Goal: Task Accomplishment & Management: Complete application form

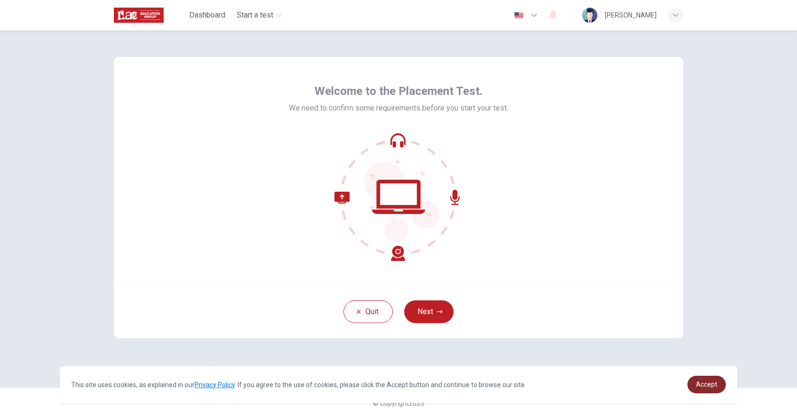
click at [698, 385] on span "Accept" at bounding box center [706, 385] width 21 height 8
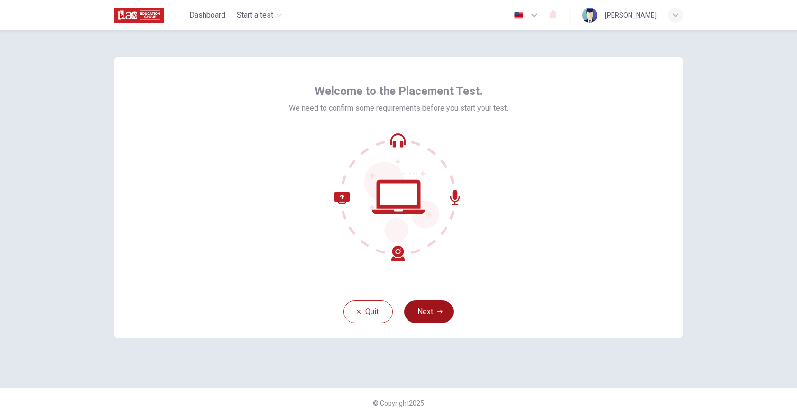
click at [432, 317] on button "Next" at bounding box center [428, 311] width 49 height 23
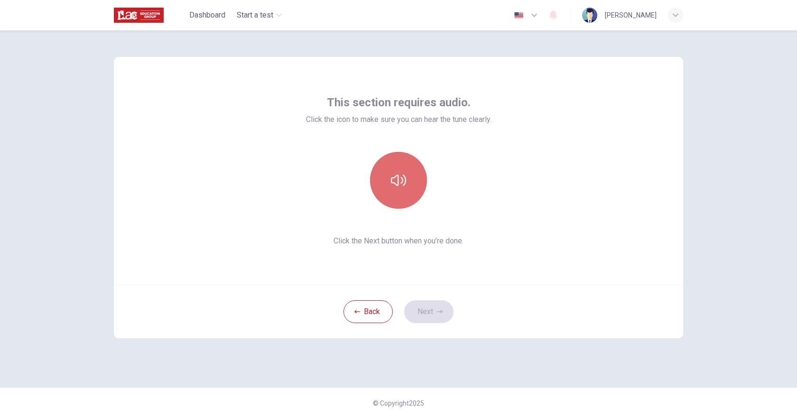
click at [404, 180] on icon "button" at bounding box center [398, 180] width 15 height 15
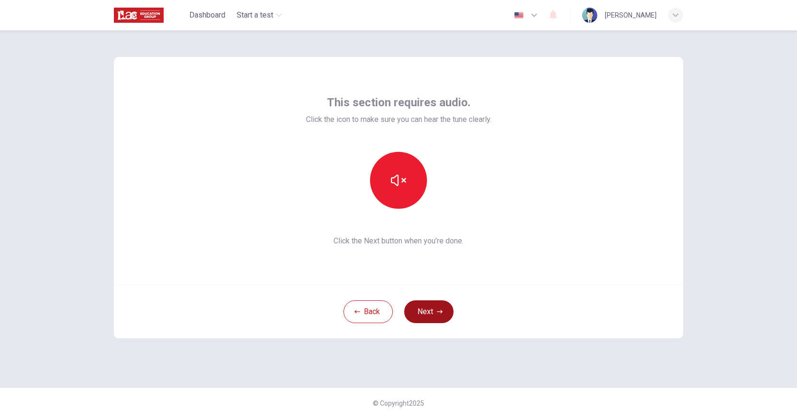
click at [428, 312] on button "Next" at bounding box center [428, 311] width 49 height 23
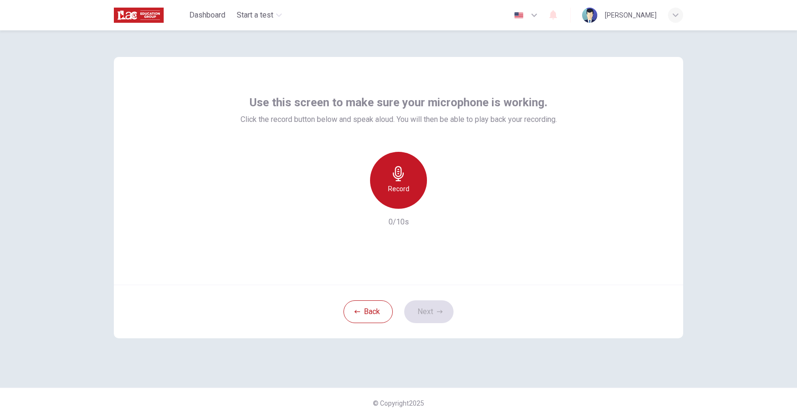
click at [396, 186] on h6 "Record" at bounding box center [398, 188] width 21 height 11
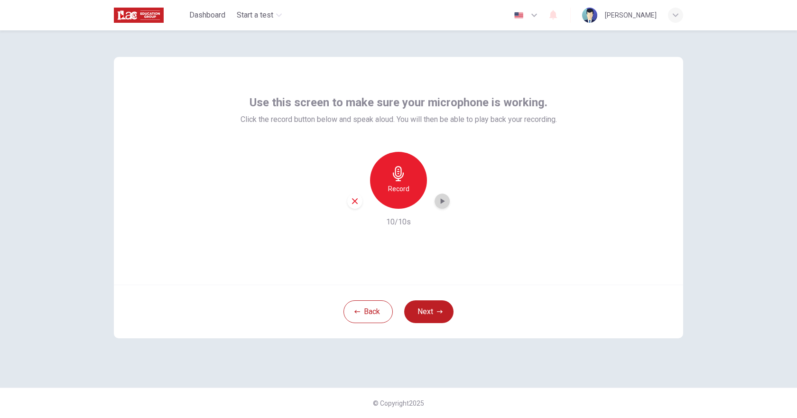
click at [441, 203] on icon "button" at bounding box center [443, 201] width 4 height 6
click at [426, 316] on button "Next" at bounding box center [428, 311] width 49 height 23
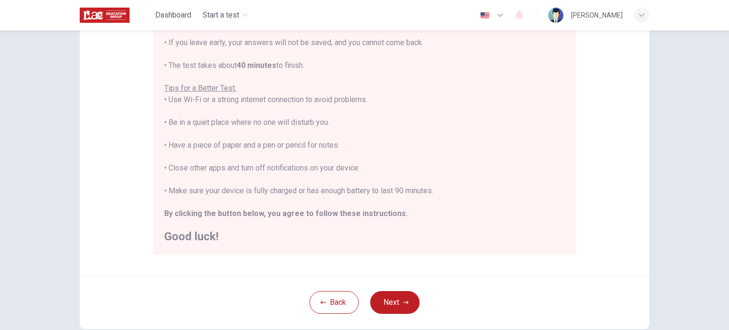
scroll to position [142, 0]
click at [390, 299] on button "Next" at bounding box center [394, 301] width 49 height 23
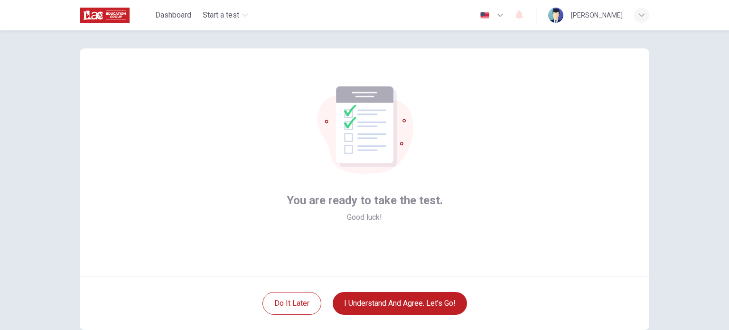
scroll to position [0, 0]
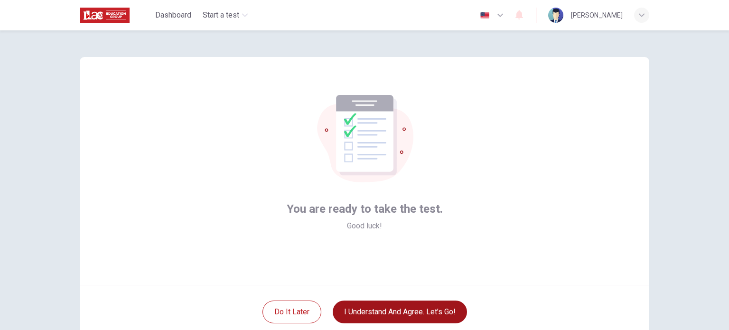
click at [381, 311] on button "I understand and agree. Let’s go!" at bounding box center [400, 311] width 134 height 23
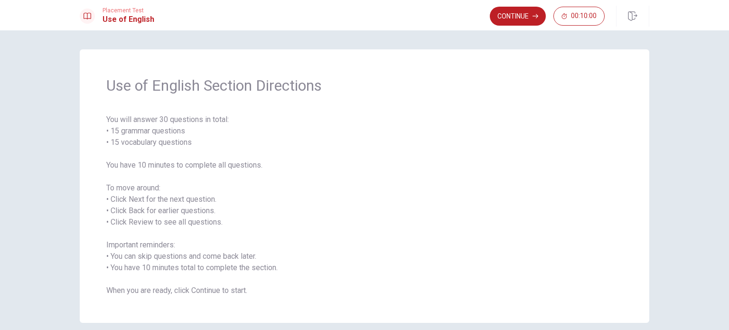
scroll to position [42, 0]
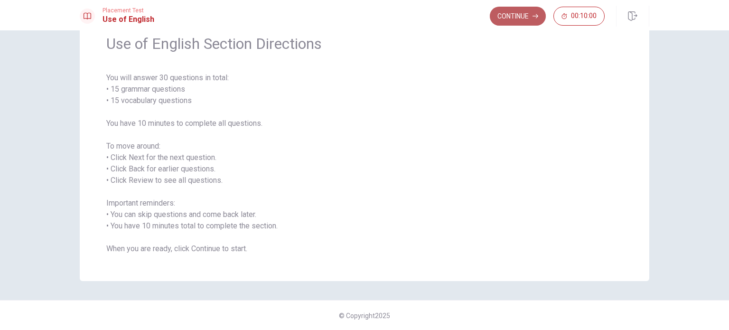
click at [512, 16] on button "Continue" at bounding box center [518, 16] width 56 height 19
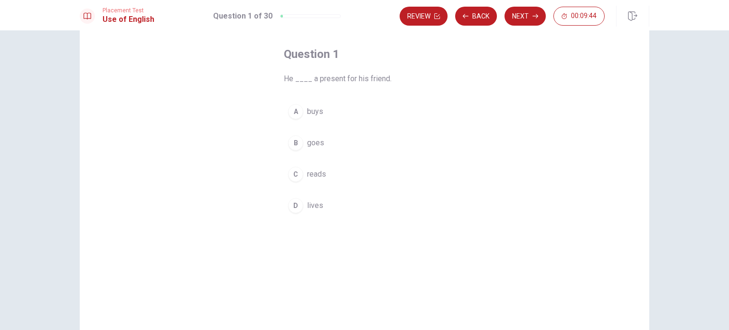
click at [311, 143] on span "goes" at bounding box center [315, 142] width 17 height 11
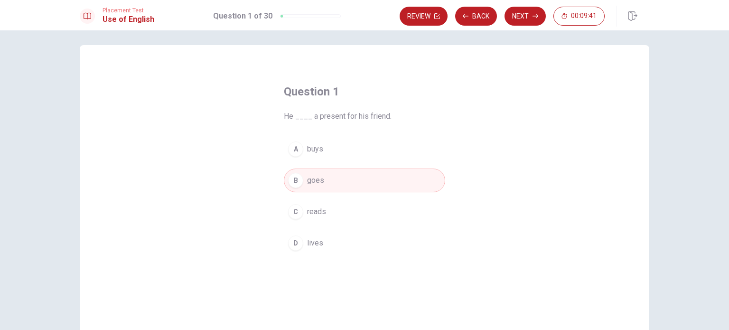
scroll to position [0, 0]
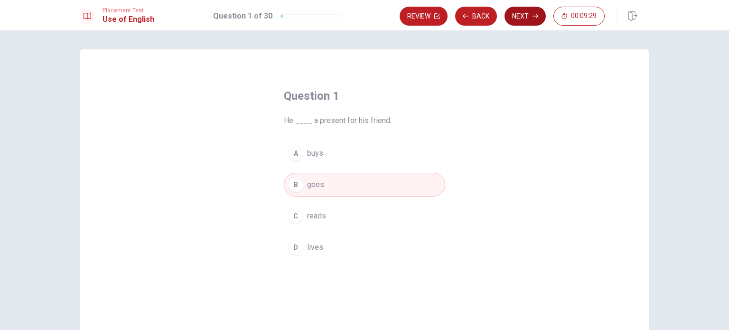
click at [525, 20] on button "Next" at bounding box center [524, 16] width 41 height 19
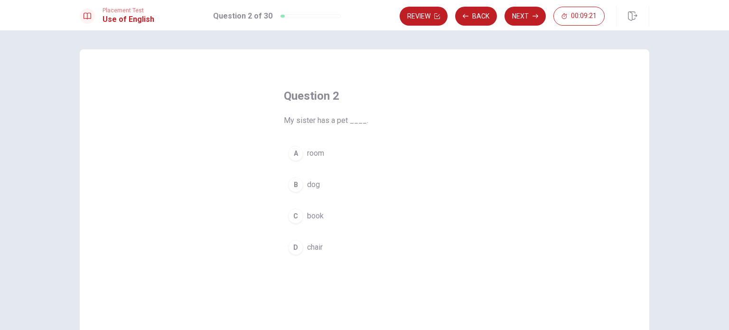
click at [307, 183] on span "dog" at bounding box center [313, 184] width 13 height 11
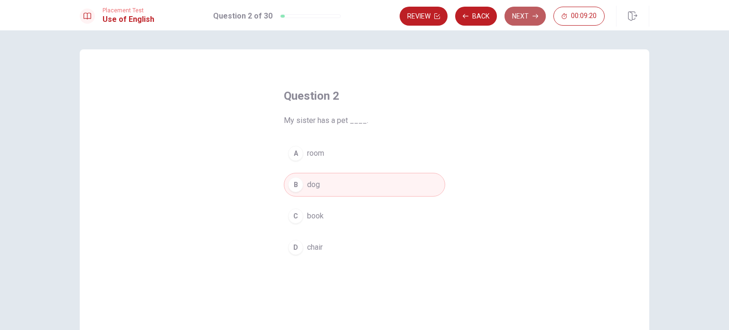
click at [523, 19] on button "Next" at bounding box center [524, 16] width 41 height 19
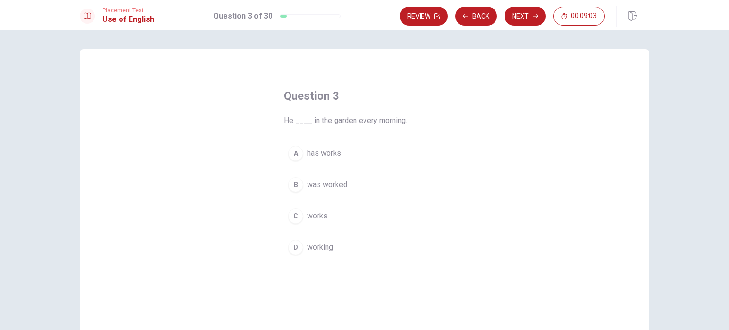
click at [318, 184] on span "was worked" at bounding box center [327, 184] width 40 height 11
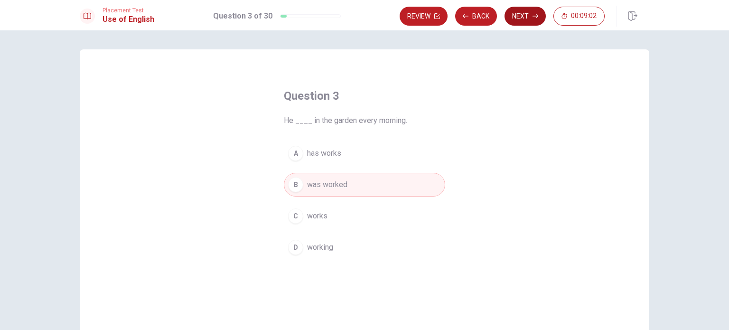
click at [517, 18] on button "Next" at bounding box center [524, 16] width 41 height 19
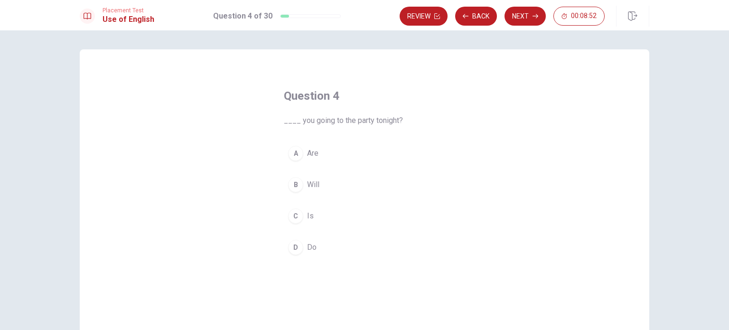
click at [291, 154] on div "A" at bounding box center [295, 153] width 15 height 15
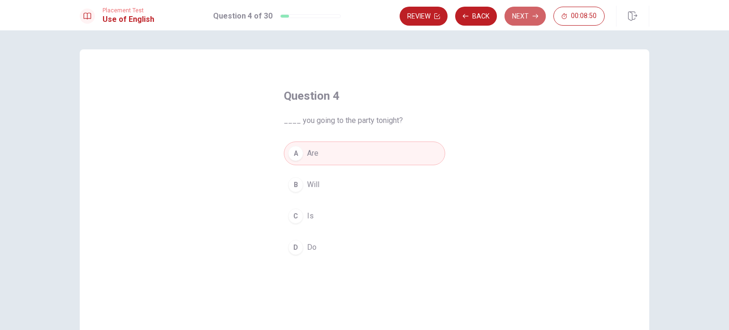
drag, startPoint x: 525, startPoint y: 19, endPoint x: 522, endPoint y: 24, distance: 6.6
click at [525, 19] on button "Next" at bounding box center [524, 16] width 41 height 19
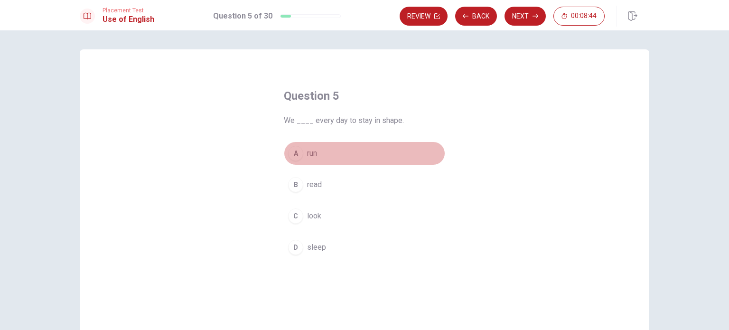
click at [307, 152] on span "run" at bounding box center [312, 153] width 10 height 11
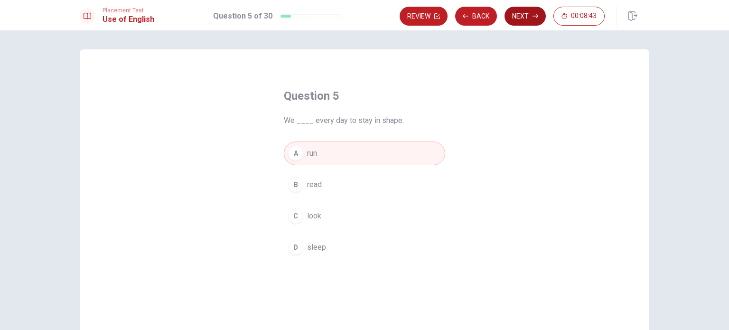
click at [529, 11] on button "Next" at bounding box center [524, 16] width 41 height 19
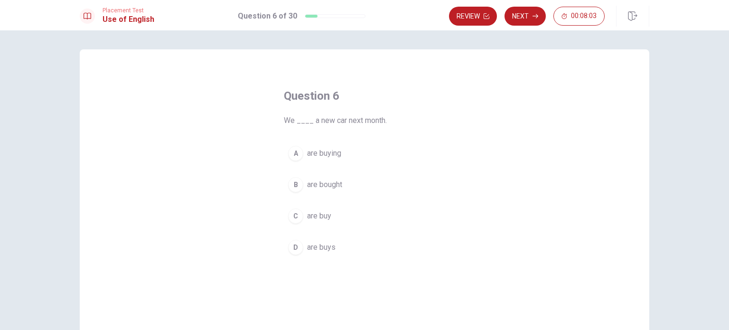
click at [317, 214] on span "are buy" at bounding box center [319, 215] width 24 height 11
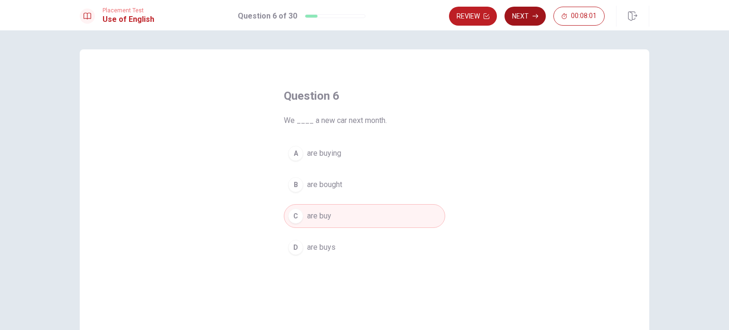
click at [524, 19] on button "Next" at bounding box center [524, 16] width 41 height 19
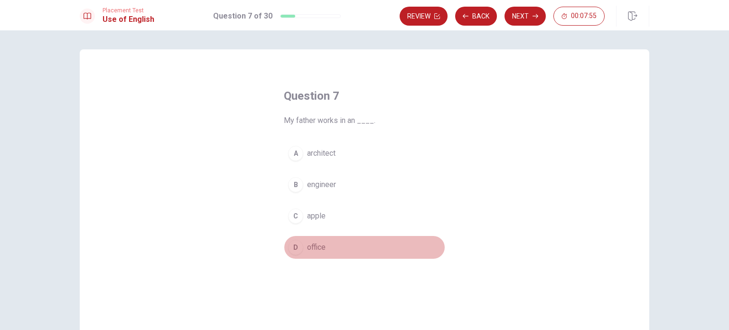
click at [307, 246] on span "office" at bounding box center [316, 246] width 19 height 11
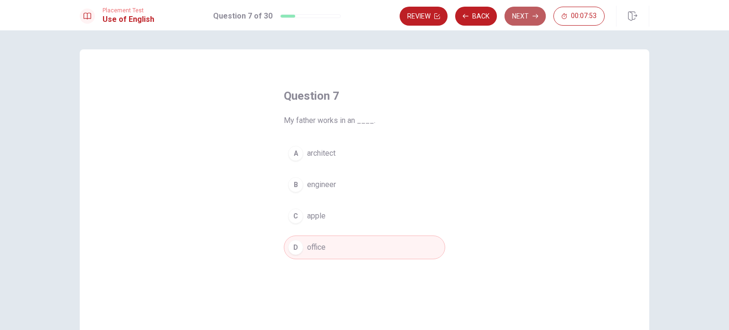
click at [523, 16] on button "Next" at bounding box center [524, 16] width 41 height 19
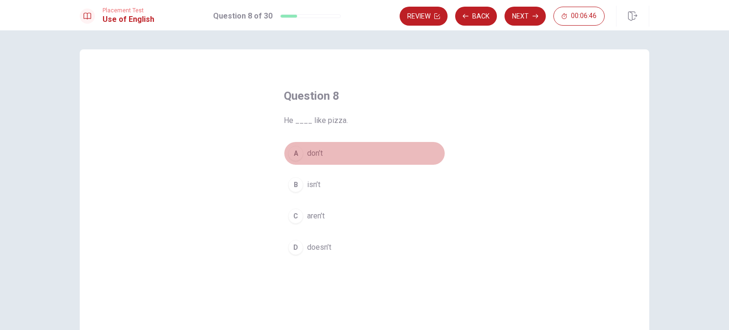
click at [312, 154] on span "don’t" at bounding box center [315, 153] width 16 height 11
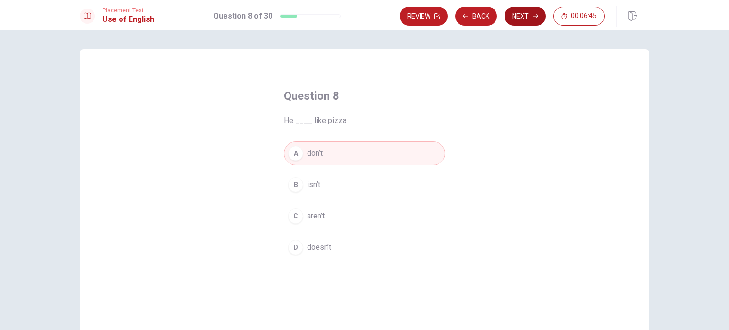
click at [525, 19] on button "Next" at bounding box center [524, 16] width 41 height 19
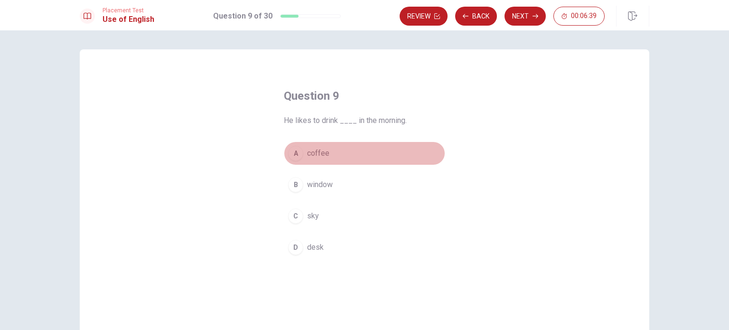
click at [307, 153] on span "coffee" at bounding box center [318, 153] width 22 height 11
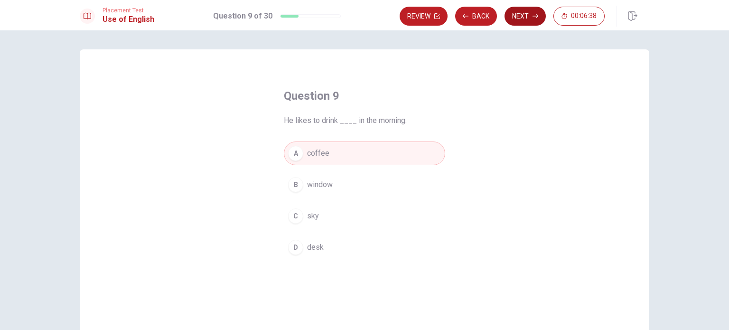
click at [528, 18] on button "Next" at bounding box center [524, 16] width 41 height 19
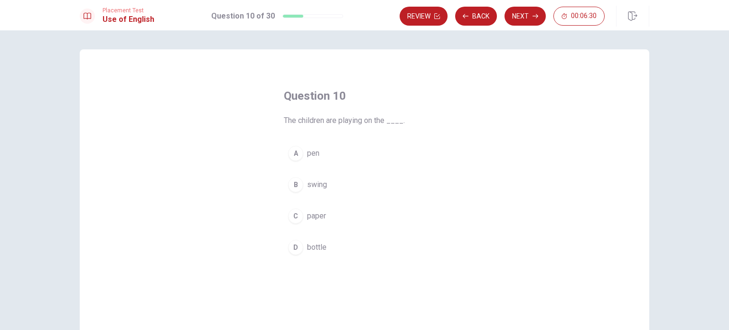
click at [314, 184] on span "swing" at bounding box center [317, 184] width 20 height 11
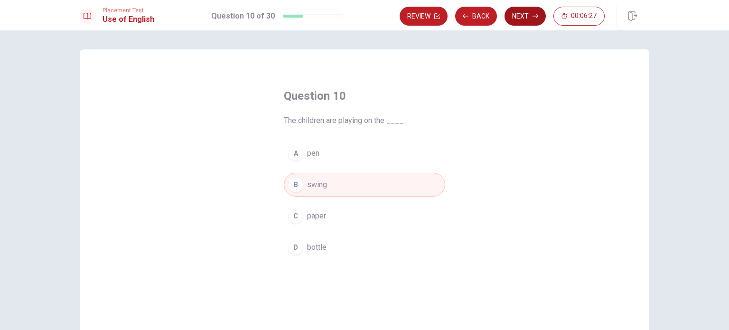
click at [529, 18] on button "Next" at bounding box center [524, 16] width 41 height 19
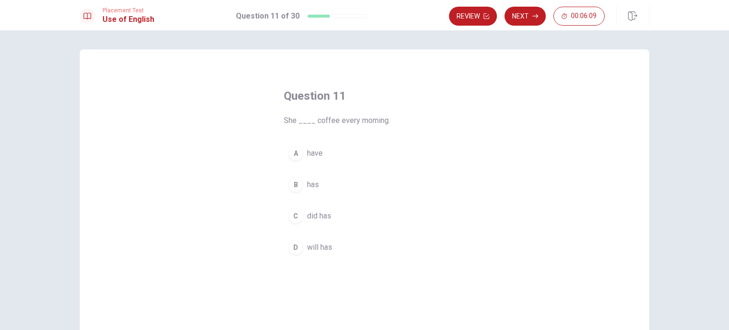
click at [310, 155] on span "have" at bounding box center [315, 153] width 16 height 11
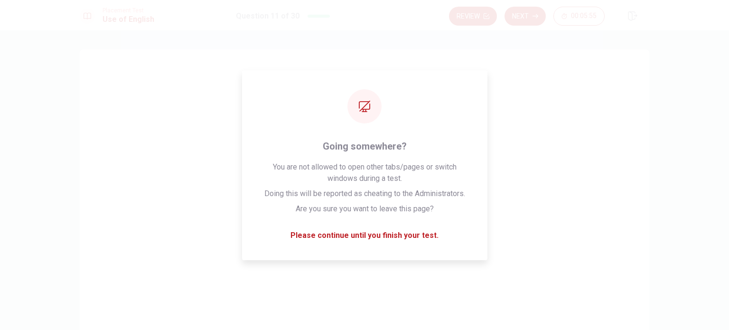
click at [527, 14] on button "Next" at bounding box center [524, 16] width 41 height 19
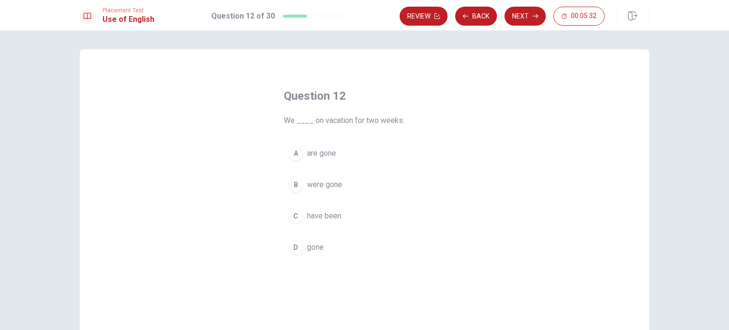
click at [316, 154] on span "are gone" at bounding box center [321, 153] width 29 height 11
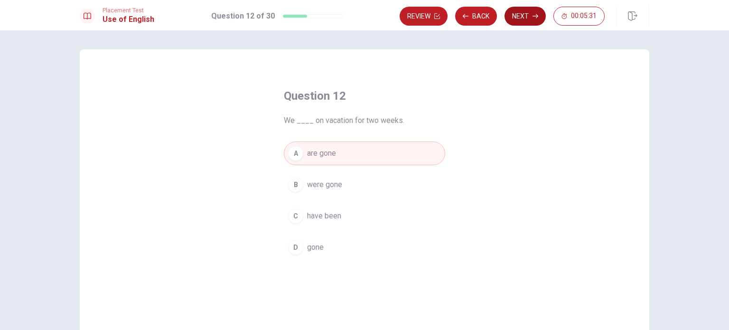
click at [520, 17] on button "Next" at bounding box center [524, 16] width 41 height 19
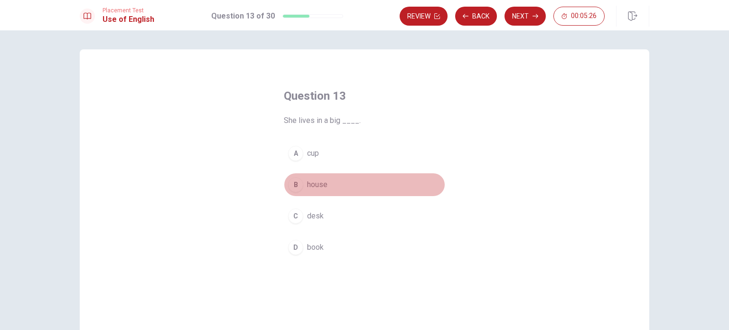
click at [311, 185] on span "house" at bounding box center [317, 184] width 20 height 11
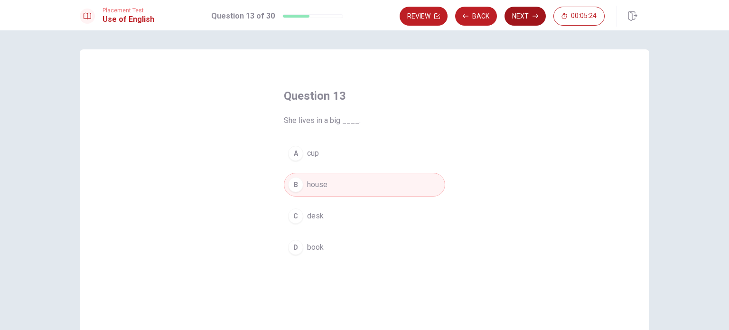
click at [514, 18] on button "Next" at bounding box center [524, 16] width 41 height 19
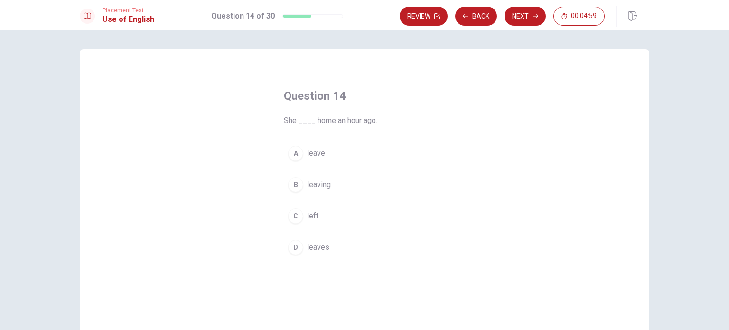
click at [312, 155] on span "leave" at bounding box center [316, 153] width 18 height 11
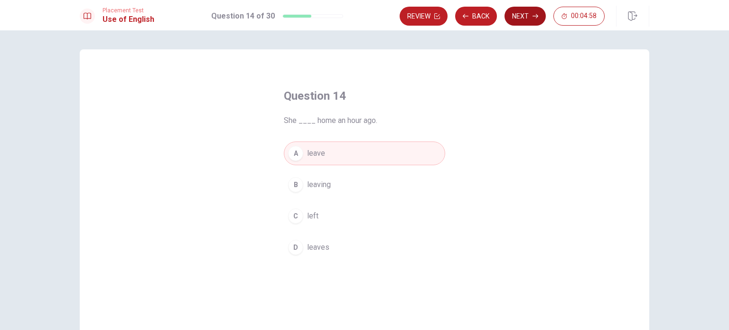
click at [520, 20] on button "Next" at bounding box center [524, 16] width 41 height 19
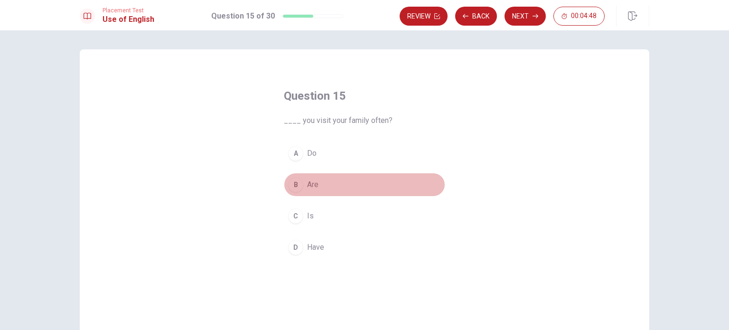
click at [307, 183] on span "Are" at bounding box center [312, 184] width 11 height 11
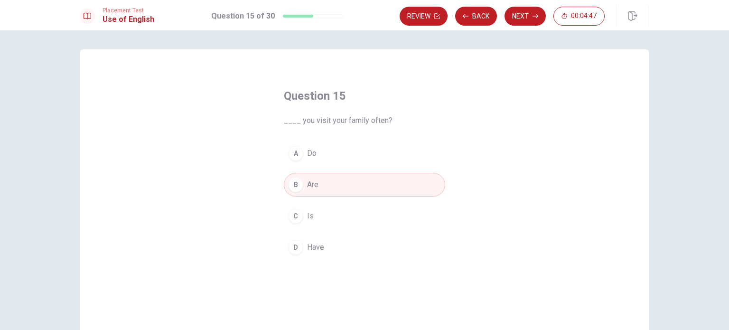
click at [526, 16] on button "Next" at bounding box center [524, 16] width 41 height 19
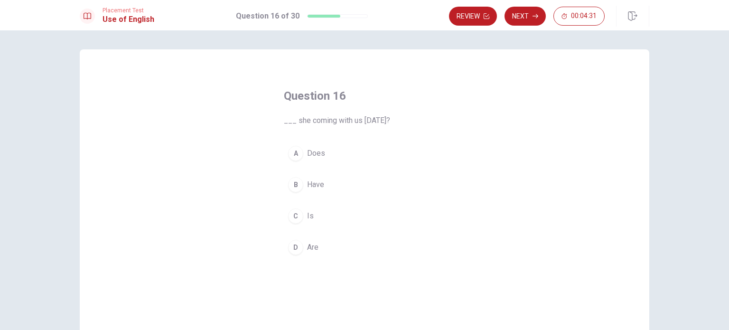
click at [312, 152] on span "Does" at bounding box center [316, 153] width 18 height 11
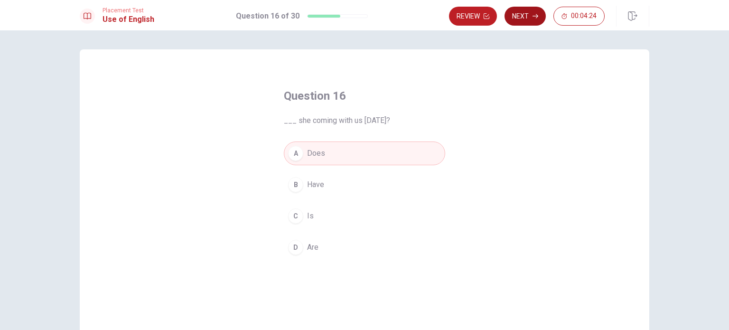
click at [524, 16] on button "Next" at bounding box center [524, 16] width 41 height 19
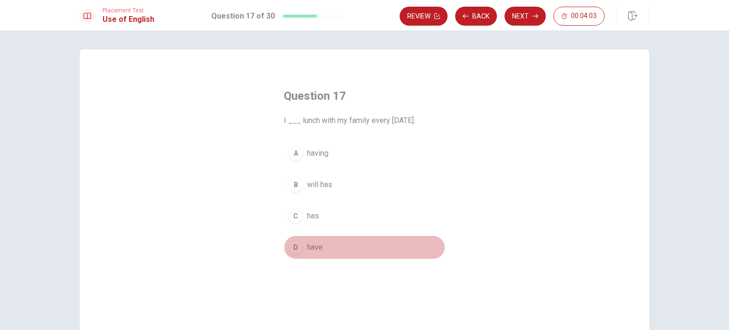
click at [309, 250] on span "have" at bounding box center [315, 246] width 16 height 11
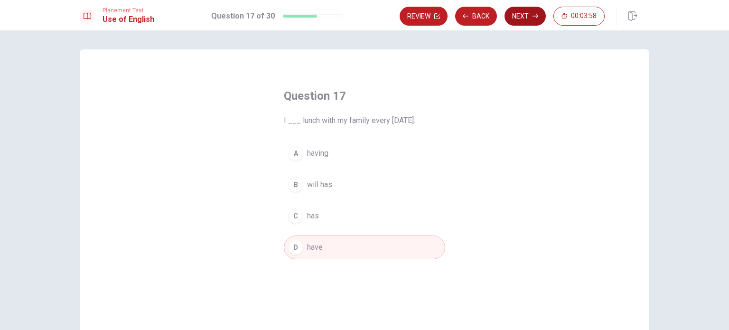
click at [519, 20] on button "Next" at bounding box center [524, 16] width 41 height 19
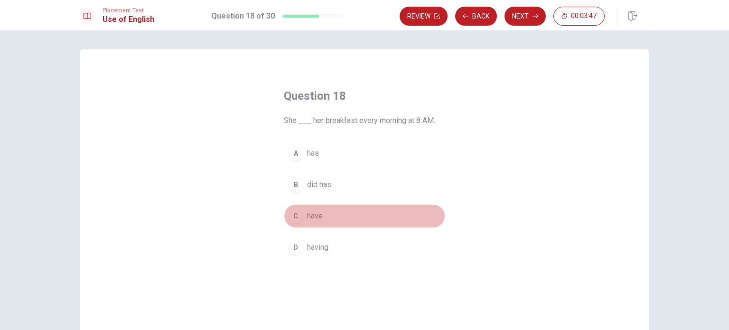
click at [302, 215] on button "C have" at bounding box center [364, 216] width 161 height 24
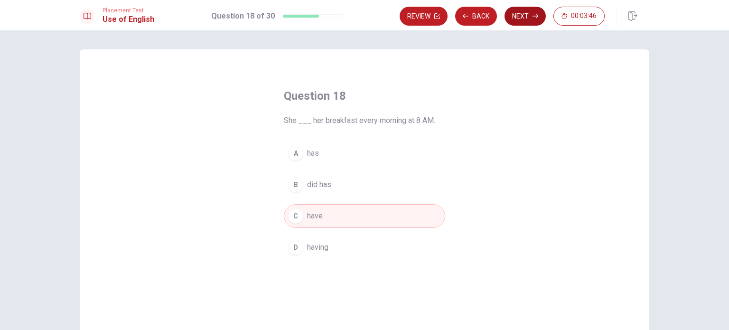
click at [519, 24] on button "Next" at bounding box center [524, 16] width 41 height 19
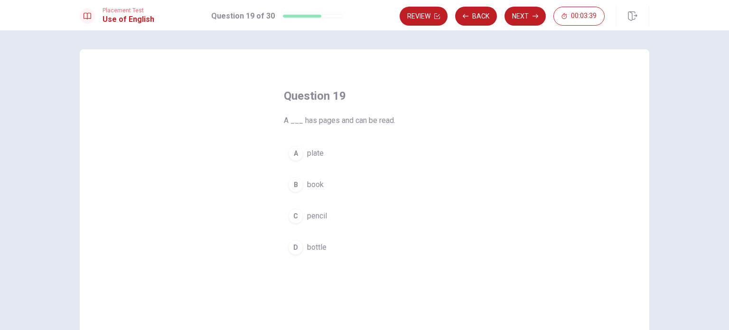
click at [313, 184] on span "book" at bounding box center [315, 184] width 17 height 11
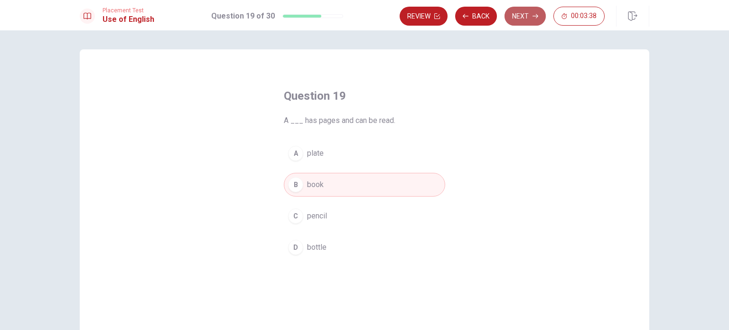
click at [521, 20] on button "Next" at bounding box center [524, 16] width 41 height 19
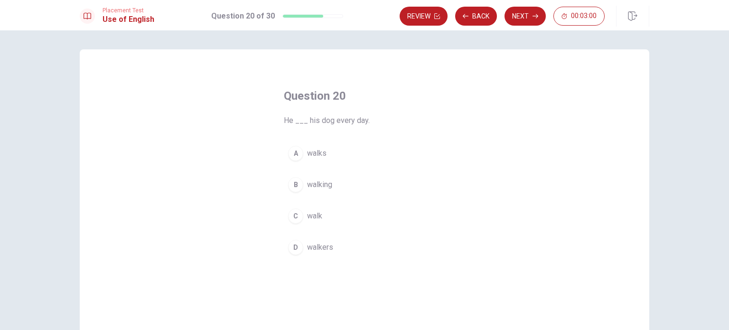
click at [309, 219] on span "walk" at bounding box center [314, 215] width 15 height 11
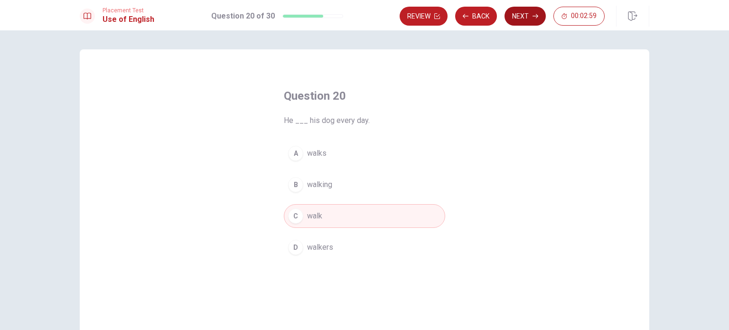
click at [517, 16] on button "Next" at bounding box center [524, 16] width 41 height 19
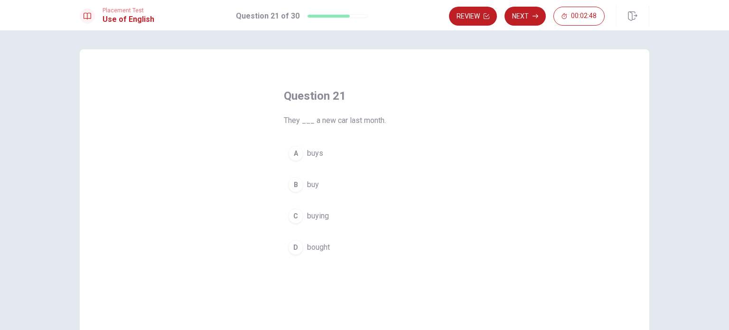
click at [312, 246] on span "bought" at bounding box center [318, 246] width 23 height 11
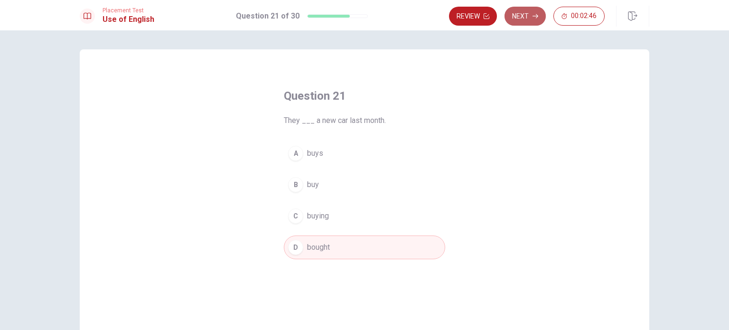
click at [520, 18] on button "Next" at bounding box center [524, 16] width 41 height 19
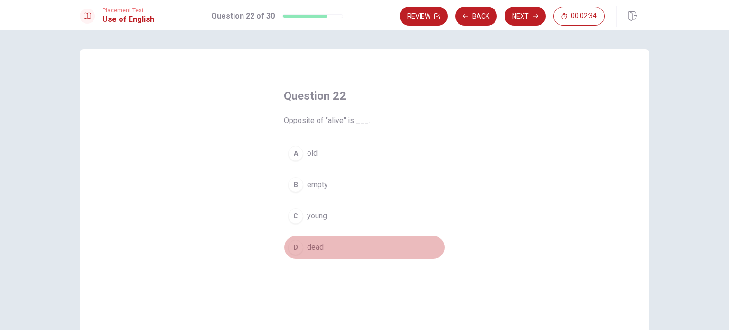
click at [312, 251] on span "dead" at bounding box center [315, 246] width 17 height 11
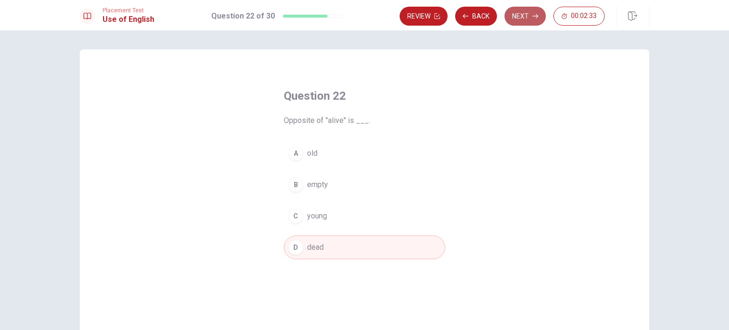
click at [519, 19] on button "Next" at bounding box center [524, 16] width 41 height 19
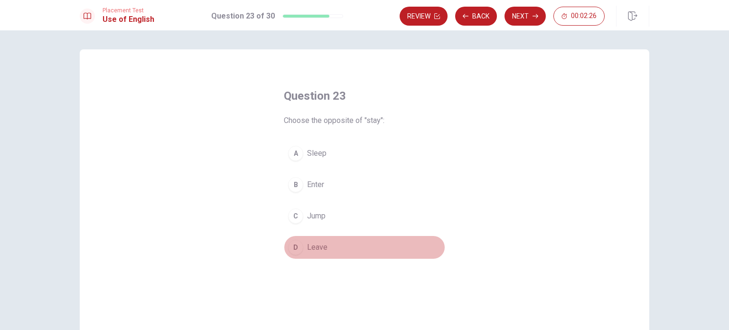
click at [315, 244] on span "Leave" at bounding box center [317, 246] width 20 height 11
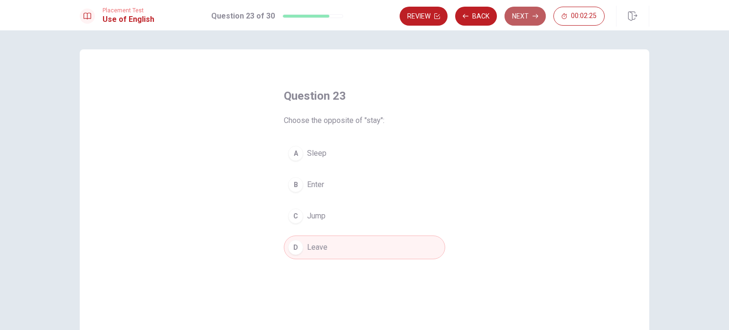
click at [518, 16] on button "Next" at bounding box center [524, 16] width 41 height 19
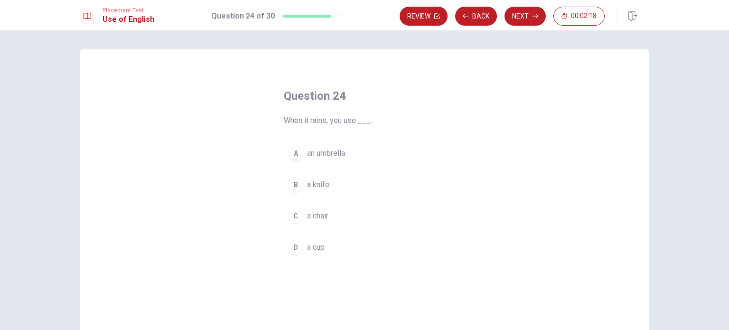
click at [308, 153] on span "an umbrella" at bounding box center [326, 153] width 38 height 11
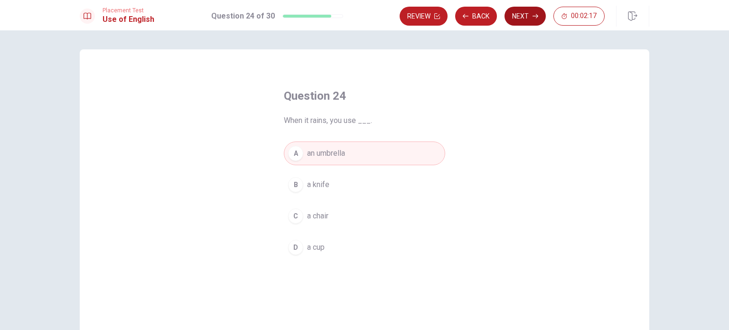
click at [529, 17] on button "Next" at bounding box center [524, 16] width 41 height 19
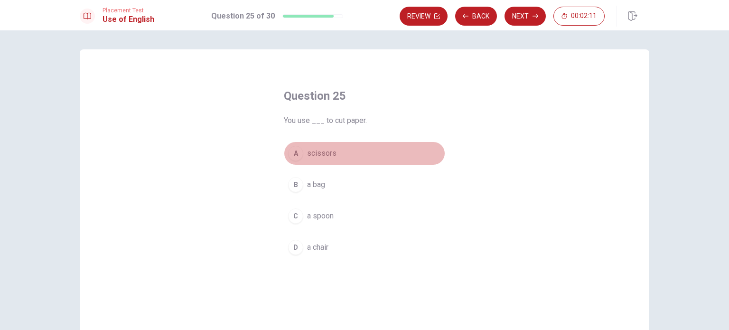
click at [317, 153] on span "scissors" at bounding box center [321, 153] width 29 height 11
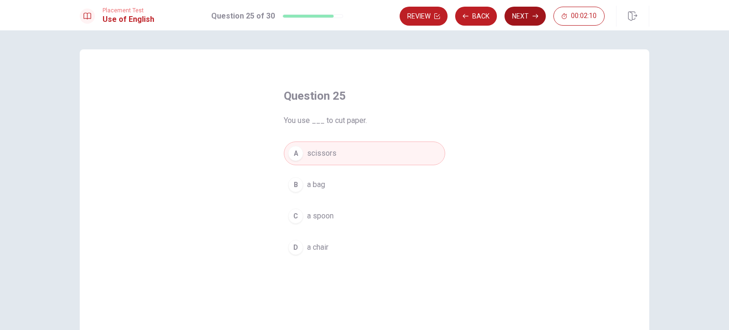
click at [528, 12] on button "Next" at bounding box center [524, 16] width 41 height 19
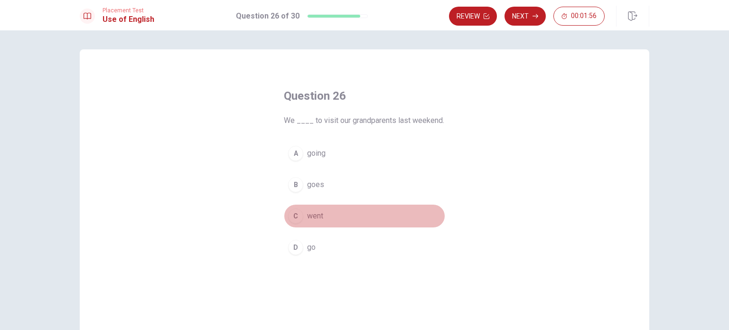
click at [309, 213] on span "went" at bounding box center [315, 215] width 16 height 11
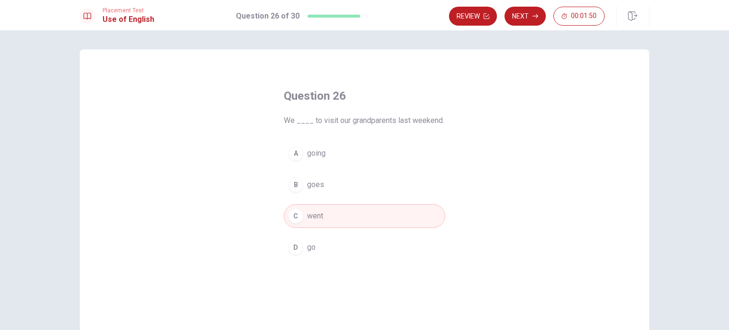
click at [308, 248] on span "go" at bounding box center [311, 246] width 9 height 11
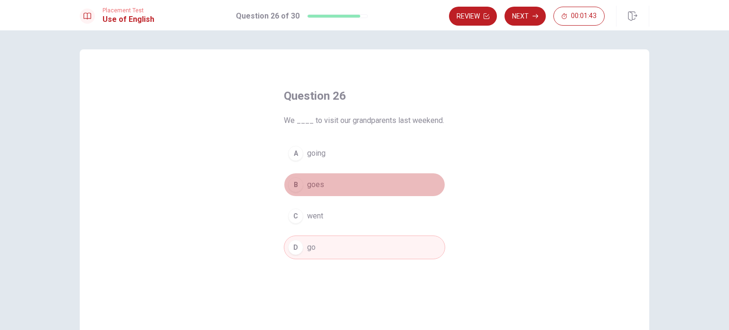
click at [310, 186] on span "goes" at bounding box center [315, 184] width 17 height 11
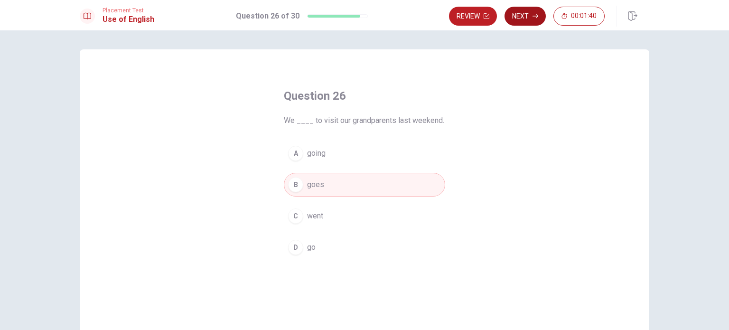
click at [518, 18] on button "Next" at bounding box center [524, 16] width 41 height 19
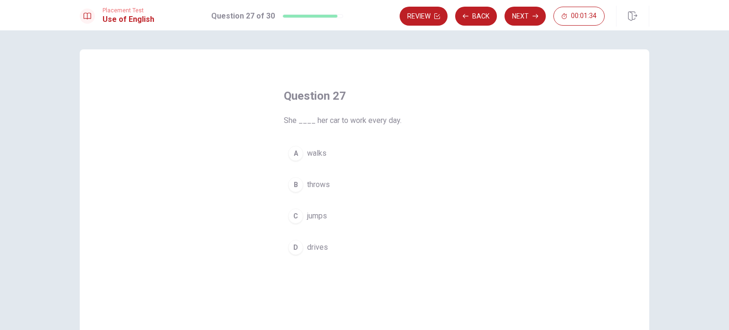
click at [315, 250] on span "drives" at bounding box center [317, 246] width 21 height 11
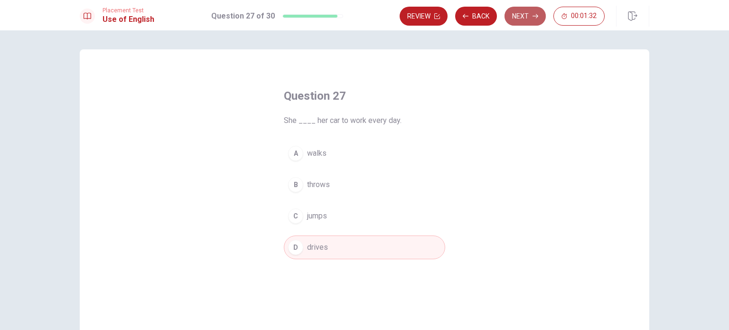
click at [519, 19] on button "Next" at bounding box center [524, 16] width 41 height 19
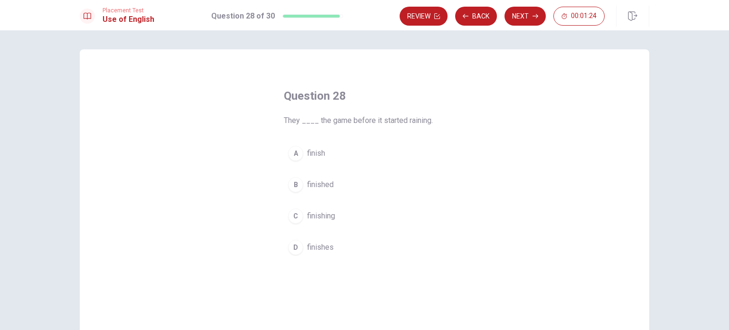
click at [314, 185] on span "finished" at bounding box center [320, 184] width 27 height 11
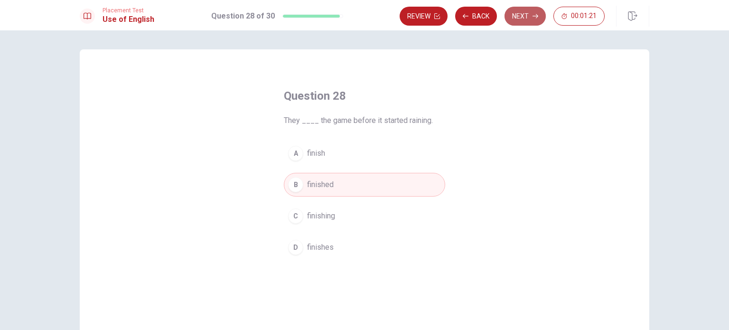
click at [523, 13] on button "Next" at bounding box center [524, 16] width 41 height 19
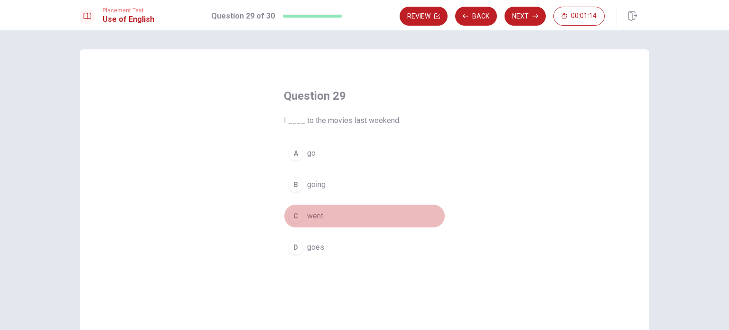
click at [309, 218] on span "went" at bounding box center [315, 215] width 16 height 11
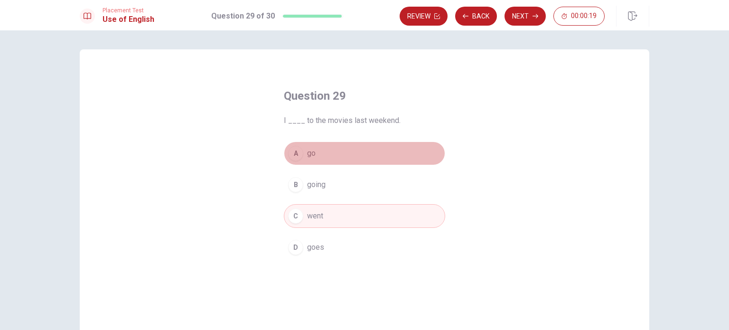
click at [307, 152] on span "go" at bounding box center [311, 153] width 9 height 11
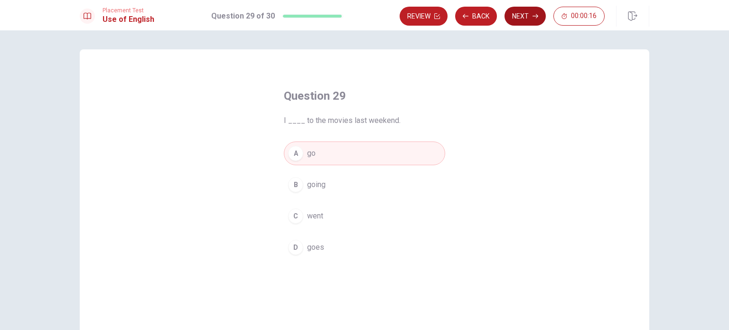
click at [520, 19] on button "Next" at bounding box center [524, 16] width 41 height 19
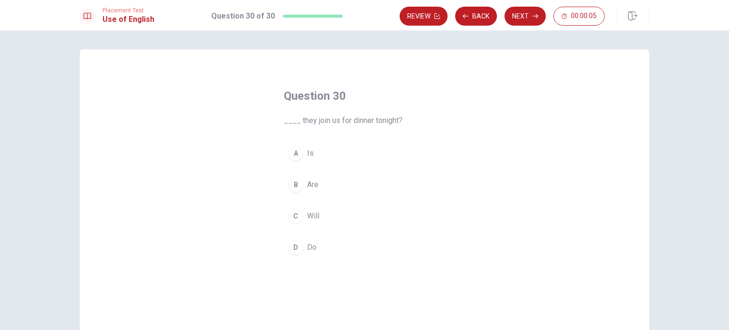
click at [309, 186] on span "Are" at bounding box center [312, 184] width 11 height 11
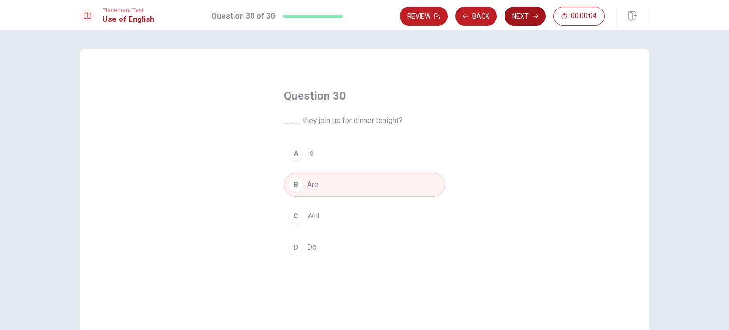
click at [521, 23] on button "Next" at bounding box center [524, 16] width 41 height 19
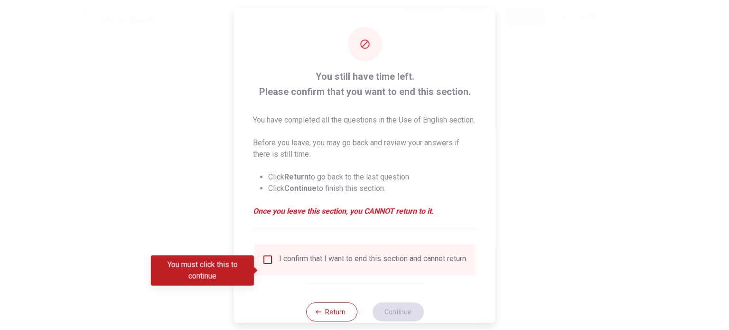
click at [325, 241] on div "You still have time left. Please confirm that you want to end this section. You…" at bounding box center [364, 174] width 261 height 332
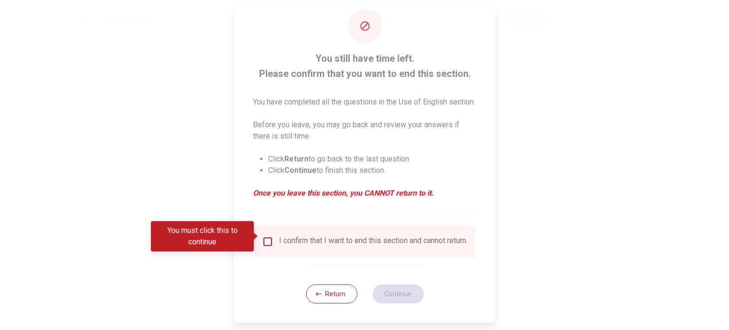
scroll to position [35, 0]
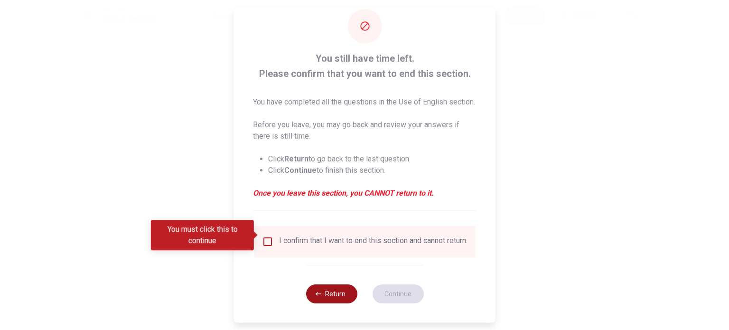
click at [335, 294] on button "Return" at bounding box center [331, 293] width 51 height 19
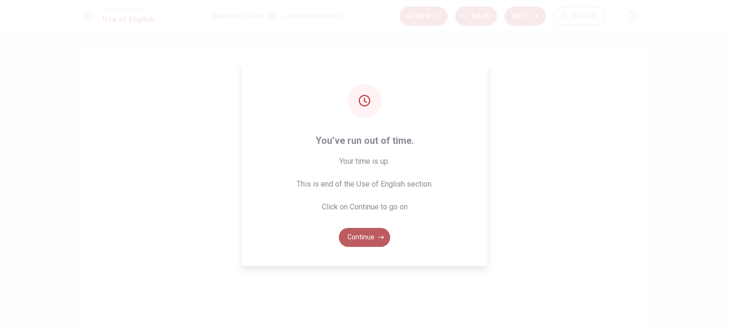
click at [361, 242] on button "Continue" at bounding box center [364, 237] width 51 height 19
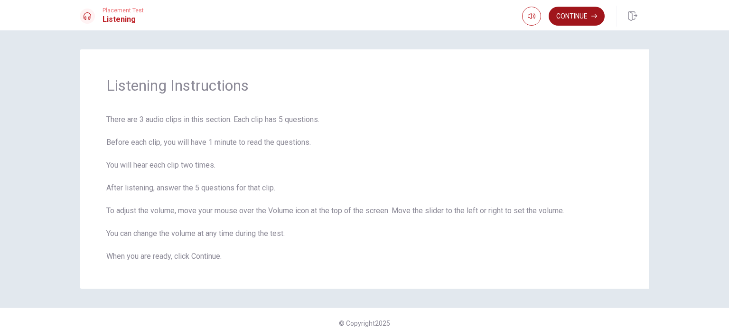
click at [566, 14] on button "Continue" at bounding box center [576, 16] width 56 height 19
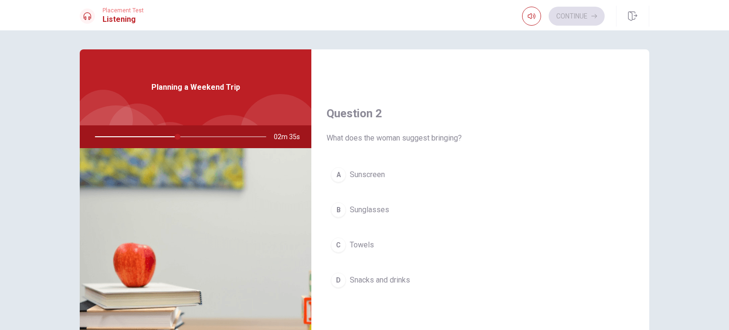
scroll to position [190, 0]
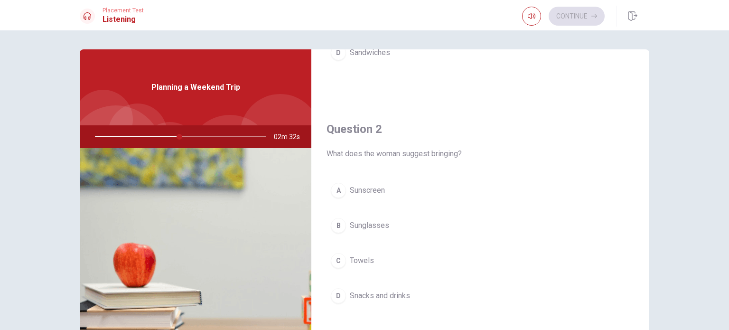
drag, startPoint x: 339, startPoint y: 294, endPoint x: 363, endPoint y: 293, distance: 24.7
click at [338, 294] on div "D" at bounding box center [338, 295] width 15 height 15
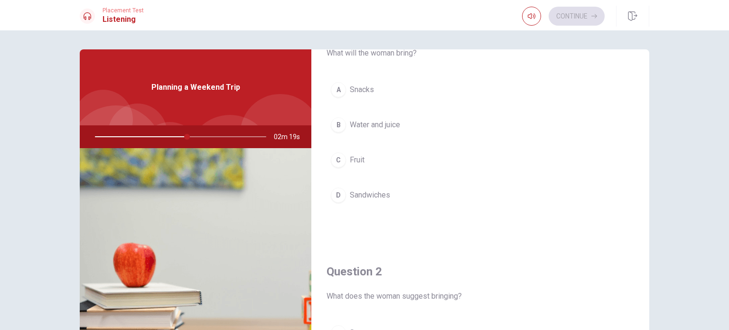
scroll to position [0, 0]
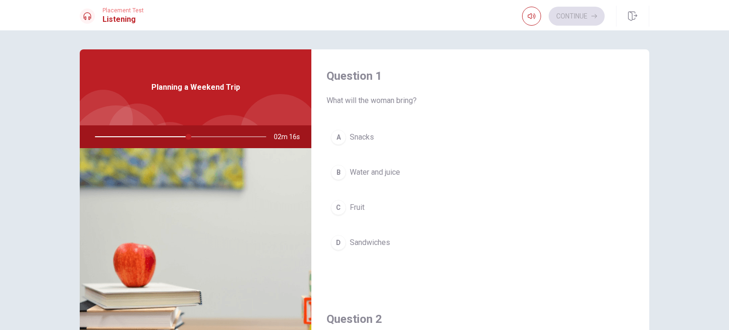
click at [336, 171] on div "B" at bounding box center [338, 172] width 15 height 15
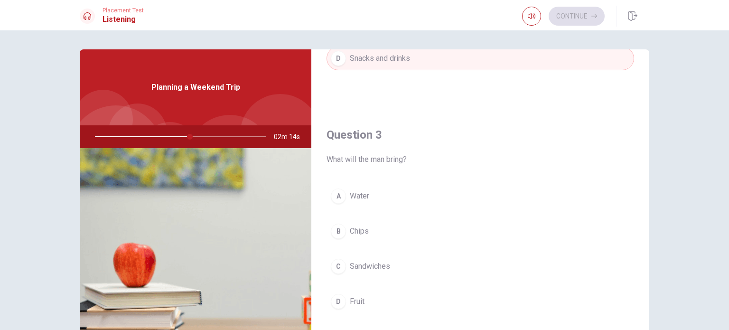
scroll to position [474, 0]
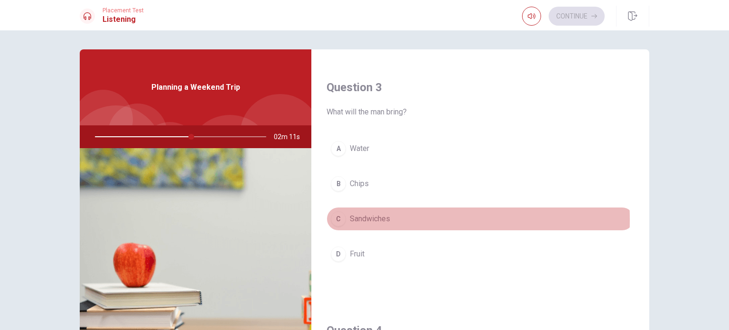
click at [340, 218] on div "C" at bounding box center [338, 218] width 15 height 15
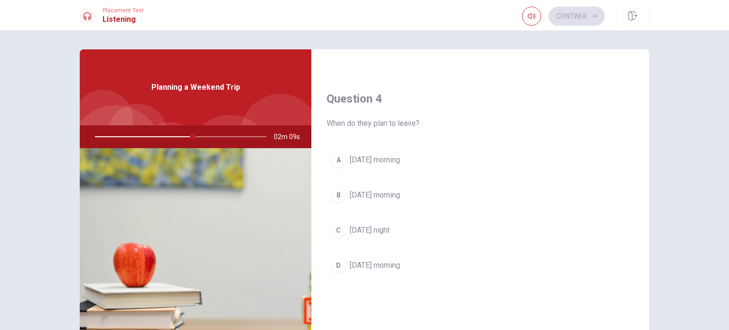
scroll to position [712, 0]
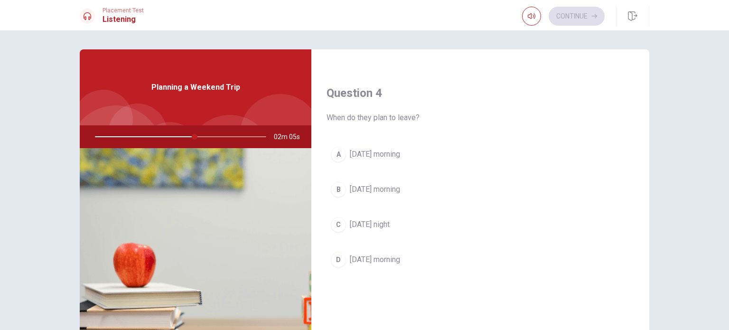
click at [341, 258] on div "D" at bounding box center [338, 259] width 15 height 15
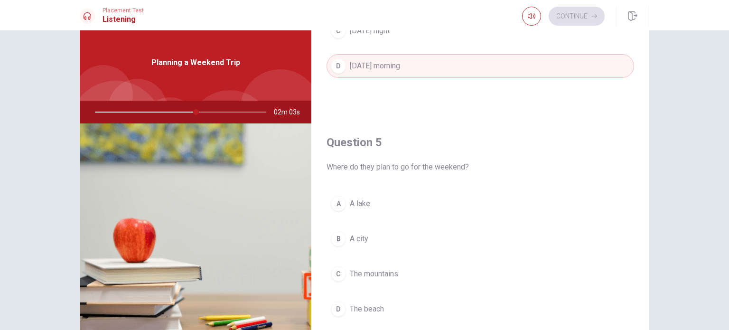
scroll to position [47, 0]
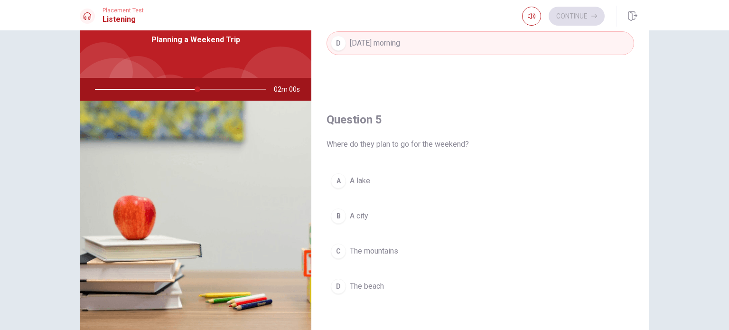
click at [351, 281] on span "The beach" at bounding box center [367, 285] width 34 height 11
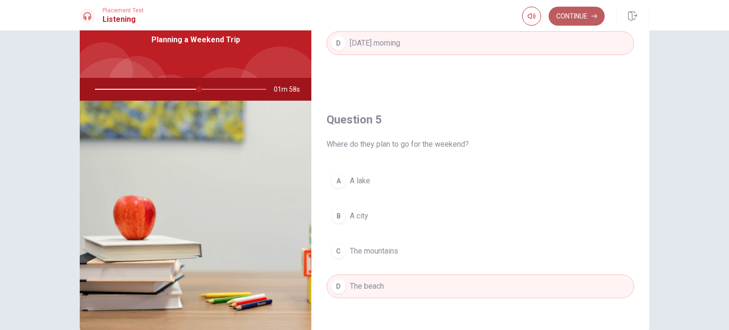
click at [573, 20] on button "Continue" at bounding box center [576, 16] width 56 height 19
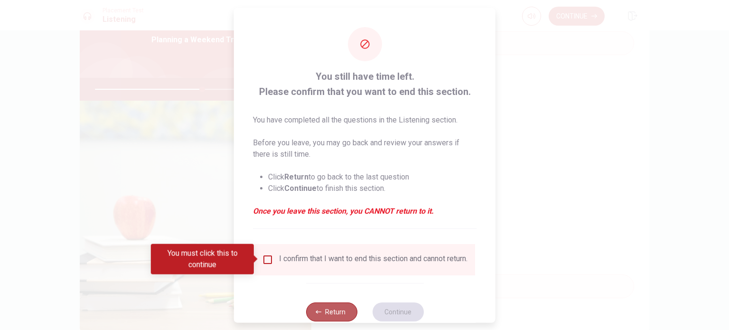
click at [324, 318] on button "Return" at bounding box center [331, 311] width 51 height 19
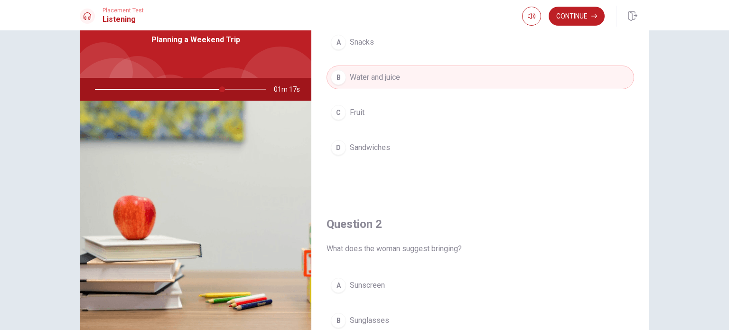
drag, startPoint x: 219, startPoint y: 91, endPoint x: 175, endPoint y: 91, distance: 44.6
click at [175, 91] on div at bounding box center [179, 89] width 190 height 23
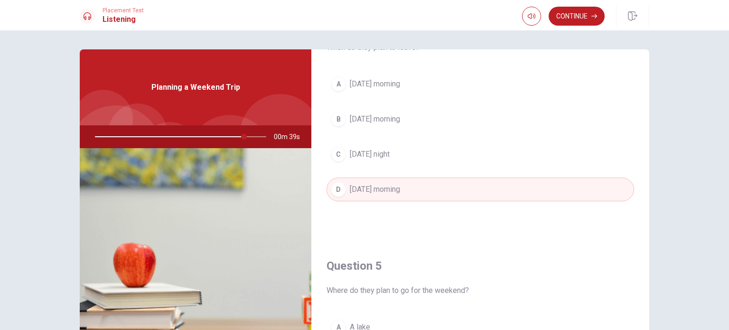
scroll to position [881, 0]
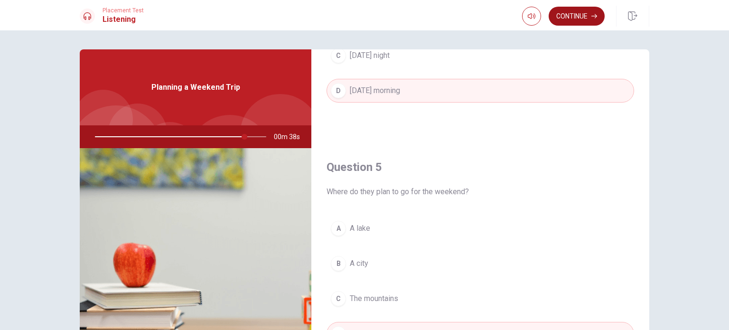
click at [571, 15] on button "Continue" at bounding box center [576, 16] width 56 height 19
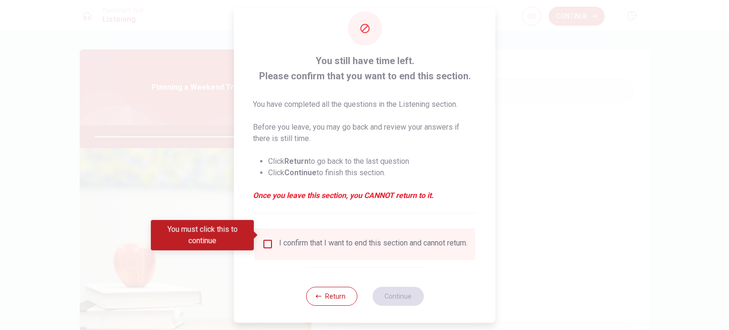
scroll to position [24, 0]
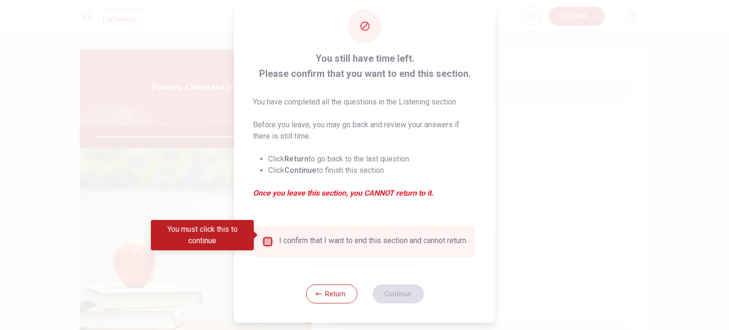
click at [268, 237] on input "You must click this to continue" at bounding box center [267, 241] width 11 height 11
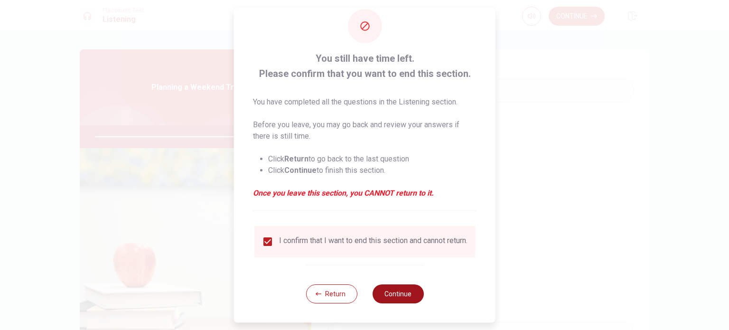
click at [394, 298] on button "Continue" at bounding box center [397, 293] width 51 height 19
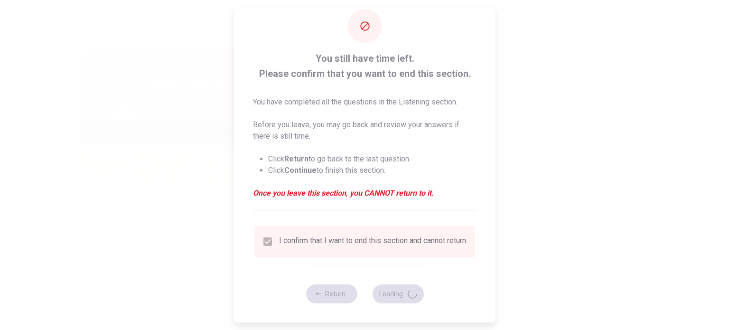
type input "90"
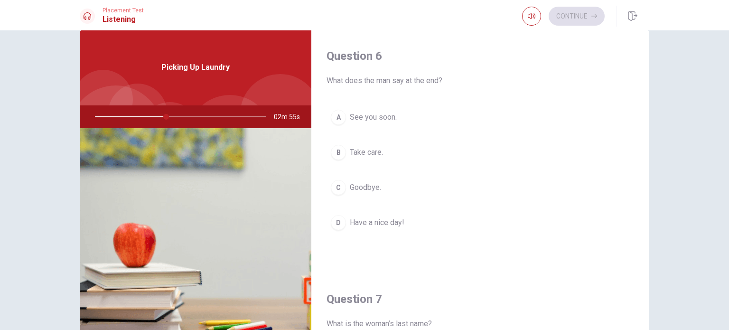
scroll to position [0, 0]
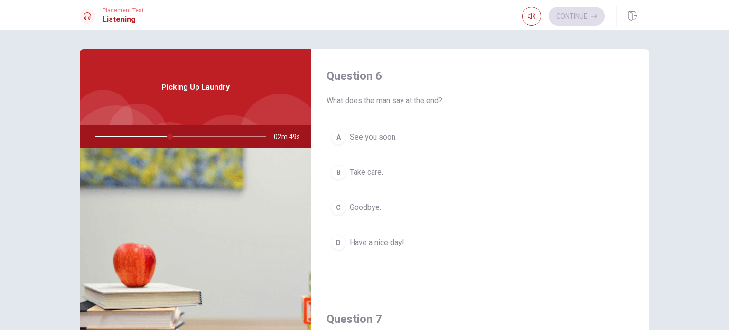
click at [345, 242] on button "D Have a nice day!" at bounding box center [479, 243] width 307 height 24
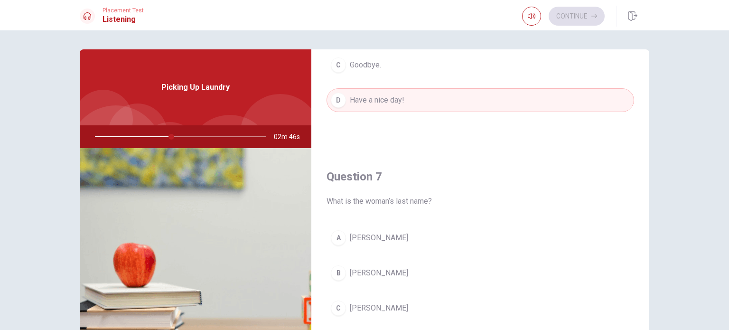
scroll to position [190, 0]
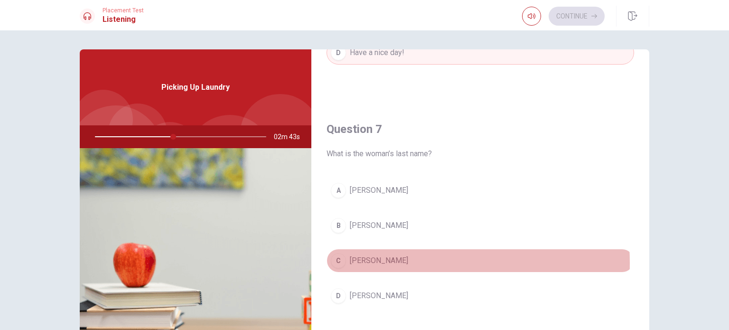
click at [352, 261] on span "[PERSON_NAME]" at bounding box center [379, 260] width 58 height 11
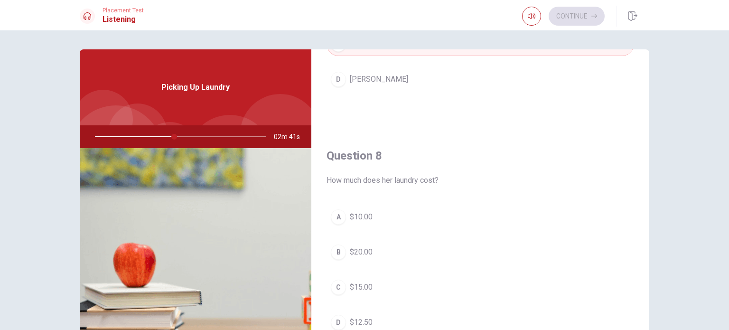
scroll to position [427, 0]
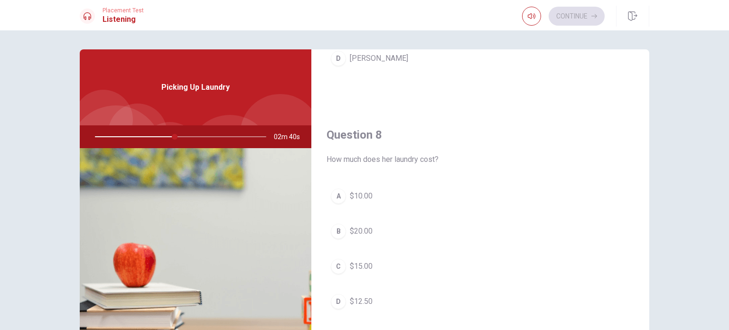
click at [341, 267] on div "C" at bounding box center [338, 266] width 15 height 15
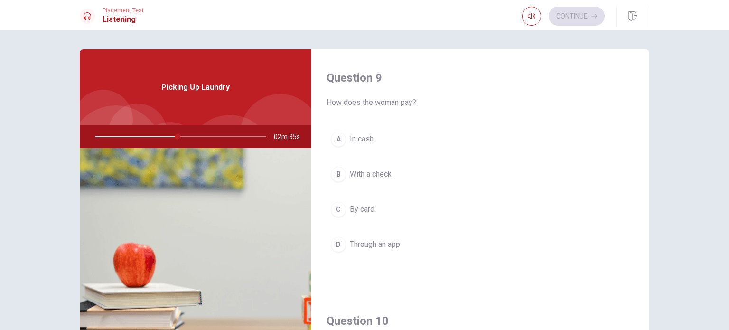
scroll to position [759, 0]
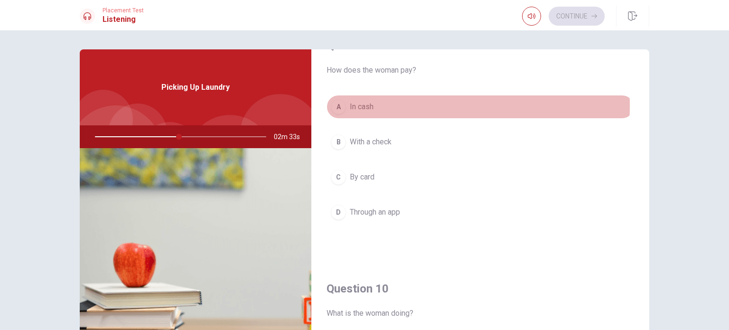
click at [356, 103] on span "In cash" at bounding box center [362, 106] width 24 height 11
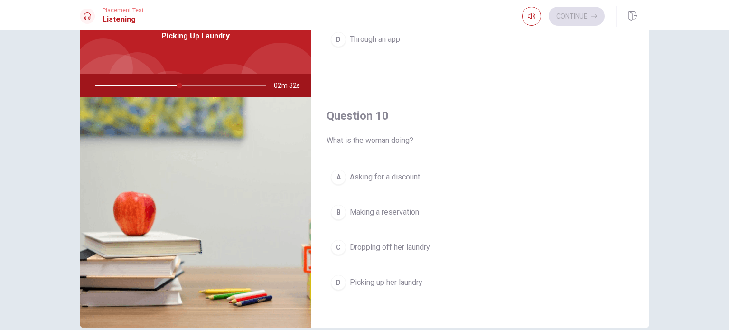
scroll to position [95, 0]
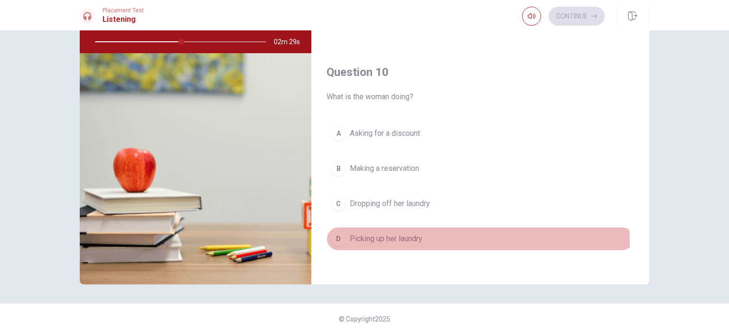
click at [339, 239] on div "D" at bounding box center [338, 238] width 15 height 15
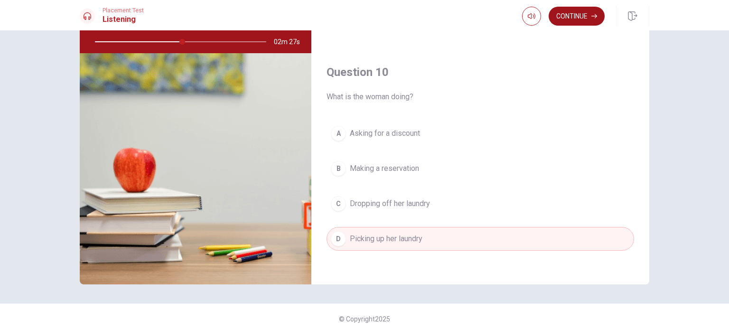
click at [582, 21] on button "Continue" at bounding box center [576, 16] width 56 height 19
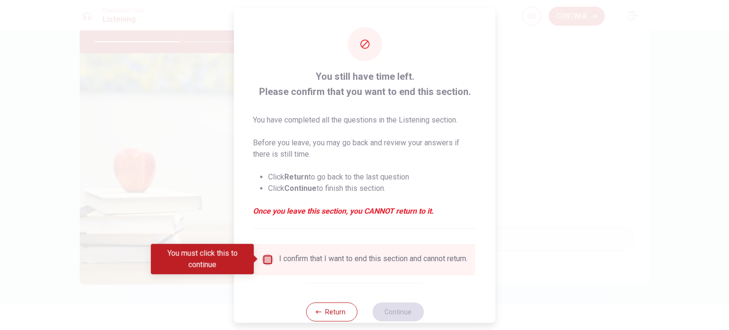
click at [266, 260] on input "You must click this to continue" at bounding box center [267, 258] width 11 height 11
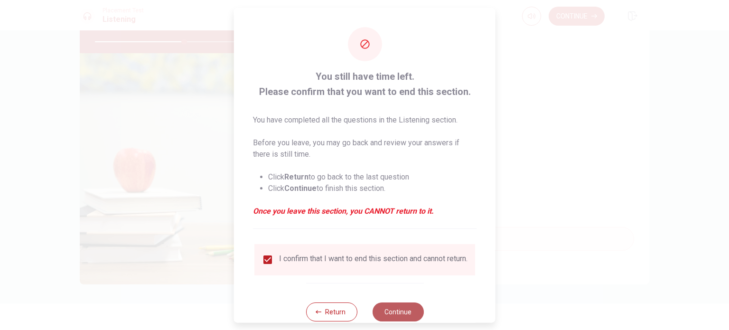
click at [402, 316] on button "Continue" at bounding box center [397, 311] width 51 height 19
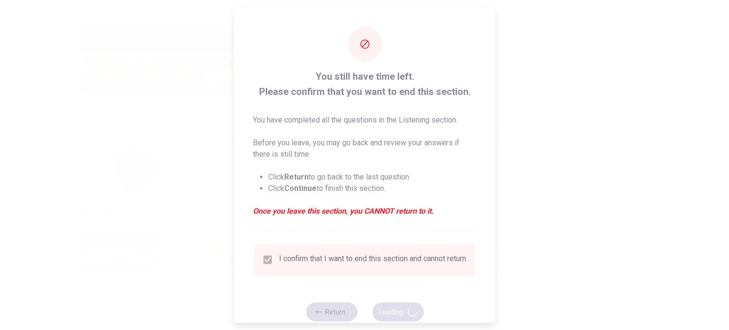
type input "53"
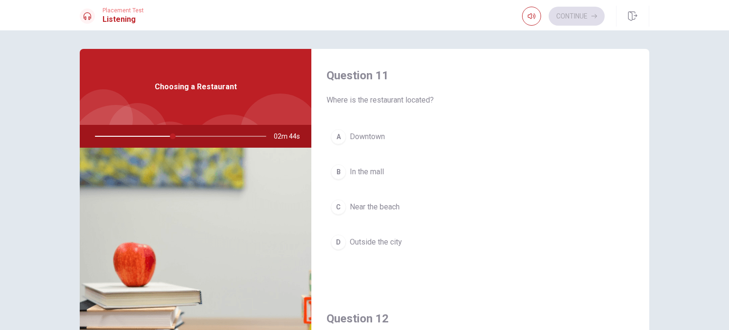
scroll to position [0, 0]
click at [343, 136] on button "A Downtown" at bounding box center [479, 137] width 307 height 24
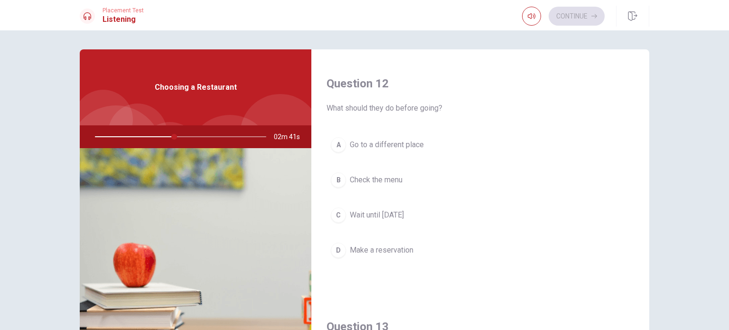
scroll to position [237, 0]
click at [357, 249] on span "Make a reservation" at bounding box center [382, 247] width 64 height 11
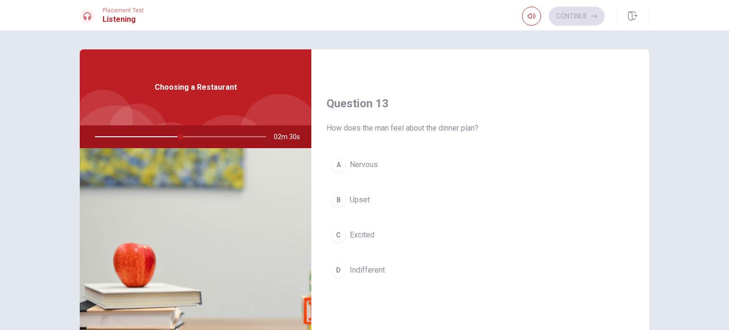
scroll to position [474, 0]
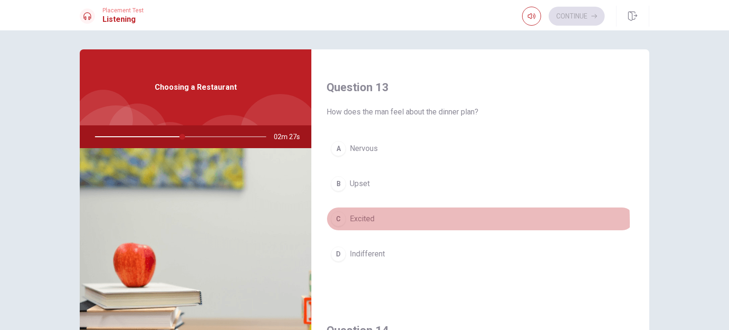
click at [339, 221] on div "C" at bounding box center [338, 218] width 15 height 15
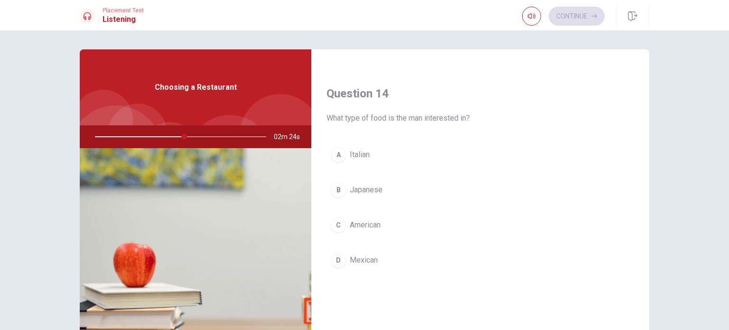
scroll to position [712, 0]
click at [363, 153] on span "Italian" at bounding box center [360, 154] width 20 height 11
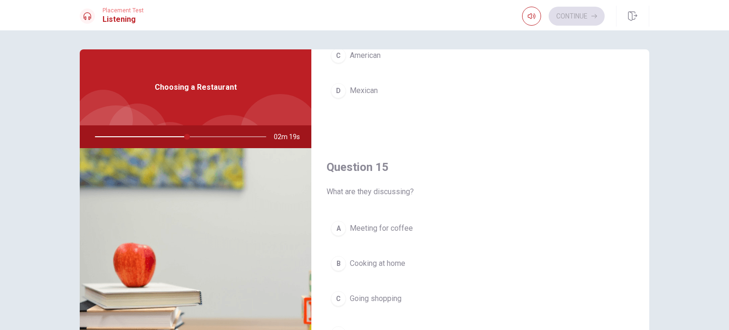
scroll to position [47, 0]
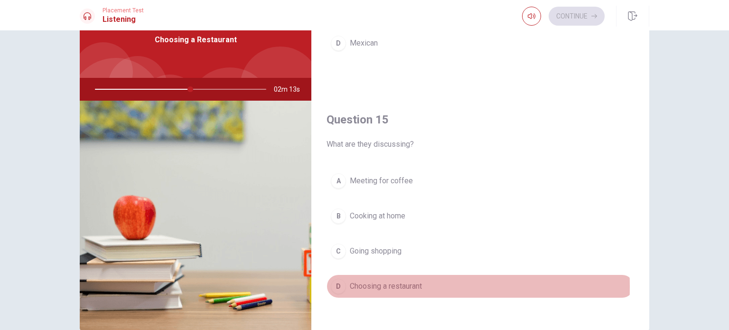
click at [356, 284] on span "Choosing a restaurant" at bounding box center [386, 285] width 72 height 11
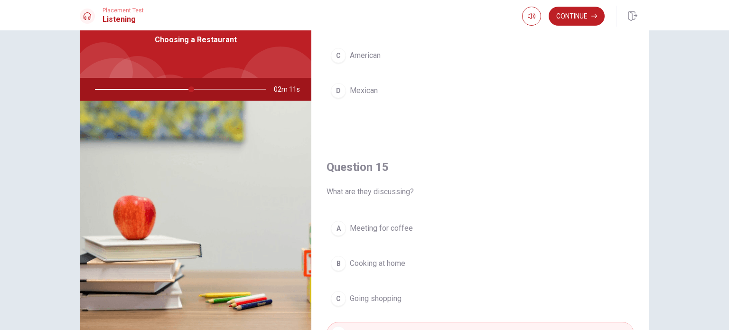
scroll to position [881, 0]
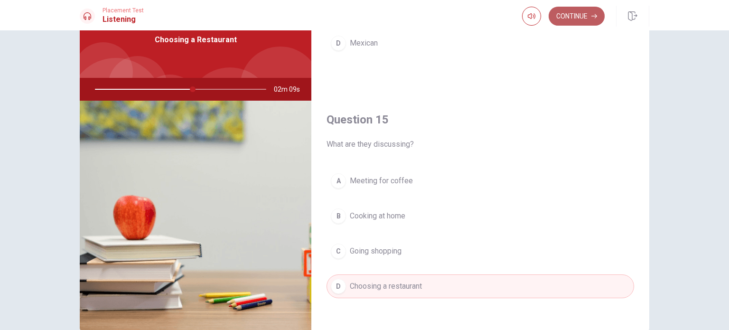
click at [565, 20] on button "Continue" at bounding box center [576, 16] width 56 height 19
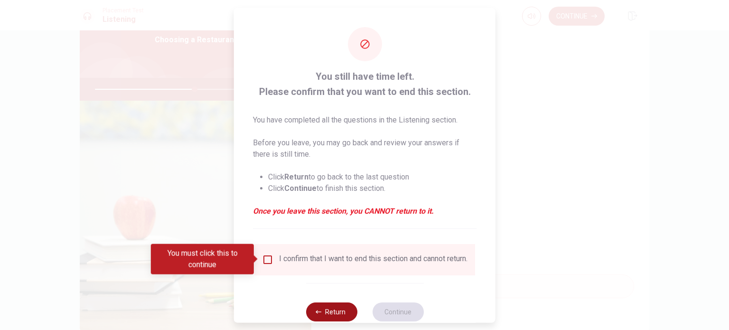
click at [326, 317] on button "Return" at bounding box center [331, 311] width 51 height 19
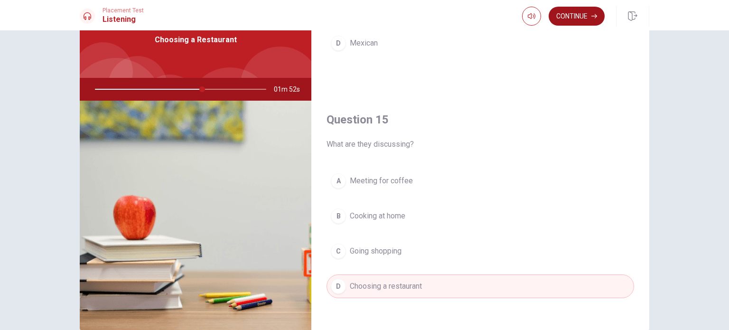
click at [583, 20] on button "Continue" at bounding box center [576, 16] width 56 height 19
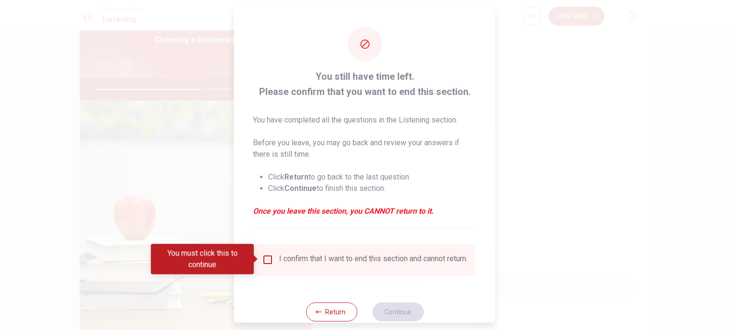
click at [268, 255] on input "You must click this to continue" at bounding box center [267, 258] width 11 height 11
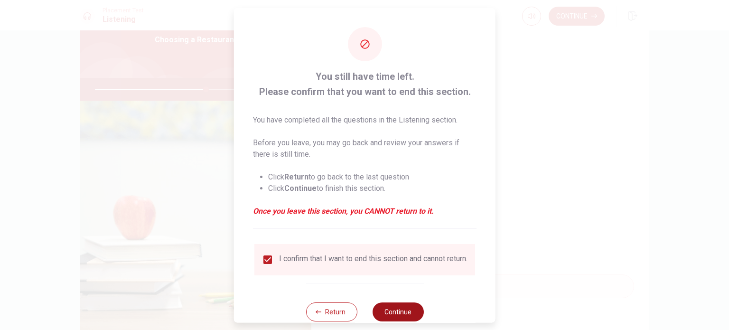
click at [393, 318] on button "Continue" at bounding box center [397, 311] width 51 height 19
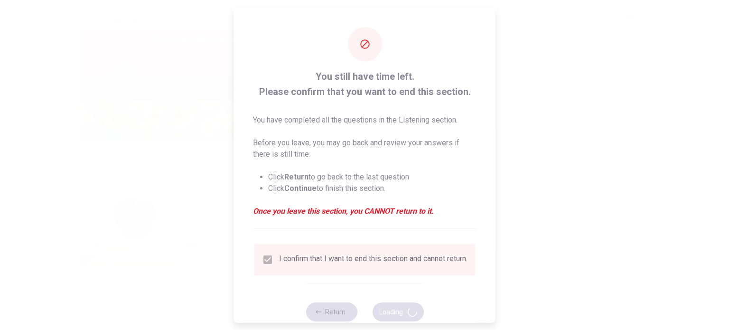
type input "66"
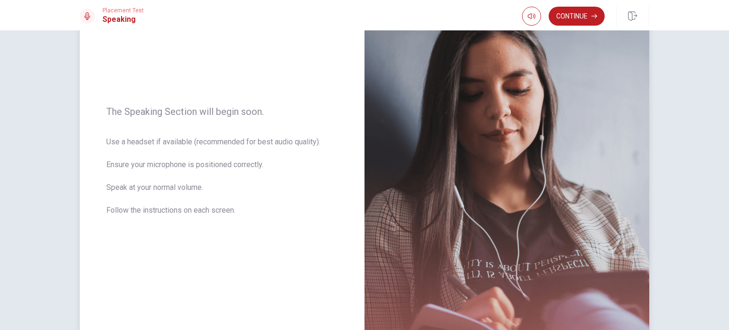
scroll to position [87, 0]
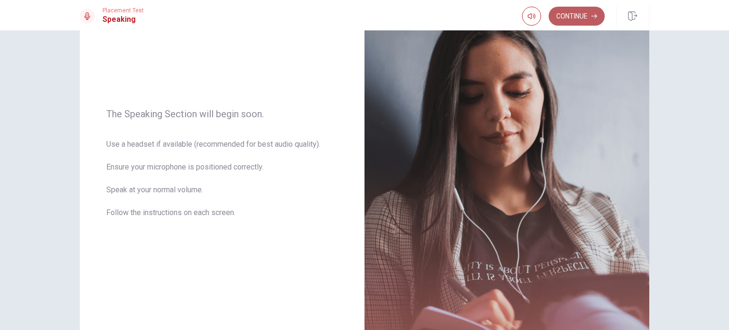
click at [569, 16] on button "Continue" at bounding box center [576, 16] width 56 height 19
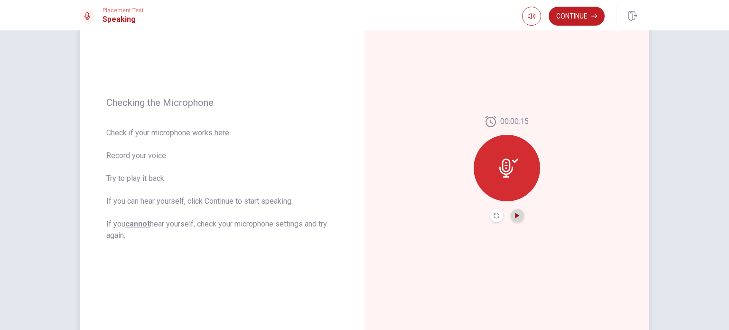
click at [514, 215] on icon "Play Audio" at bounding box center [517, 216] width 6 height 6
click at [570, 16] on button "Continue" at bounding box center [576, 16] width 56 height 19
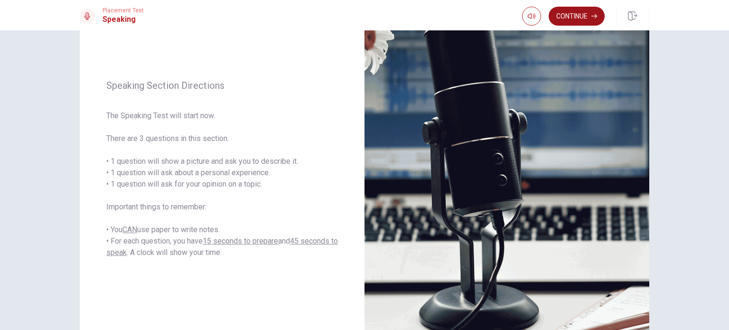
click at [578, 11] on button "Continue" at bounding box center [576, 16] width 56 height 19
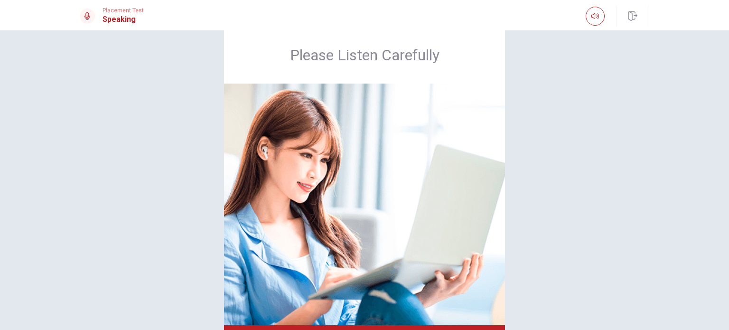
scroll to position [0, 0]
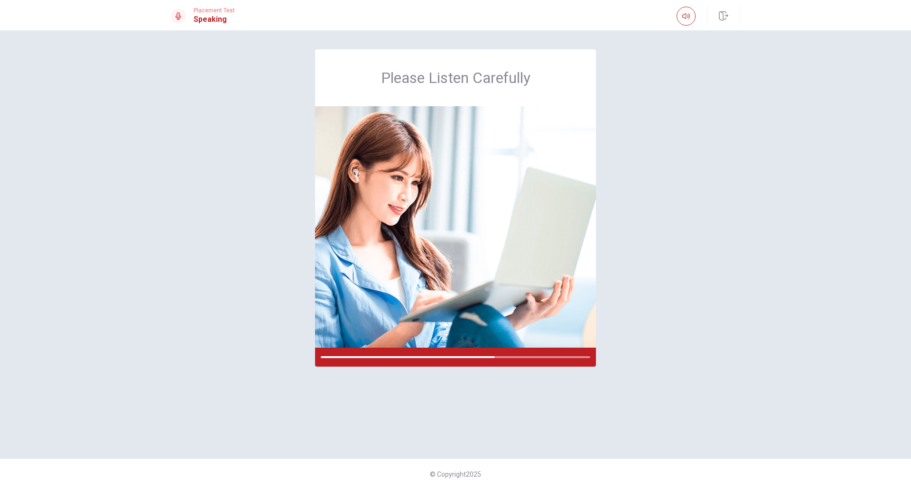
click at [660, 224] on div "Please Listen Carefully" at bounding box center [456, 244] width 600 height 390
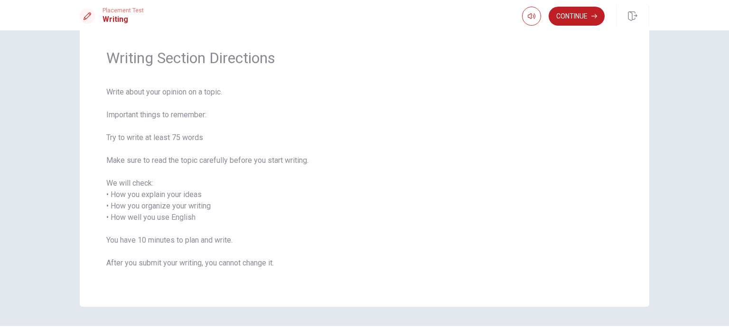
scroll to position [6, 0]
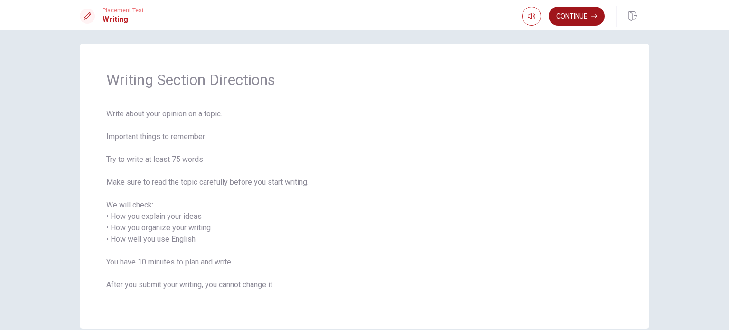
click at [576, 17] on button "Continue" at bounding box center [576, 16] width 56 height 19
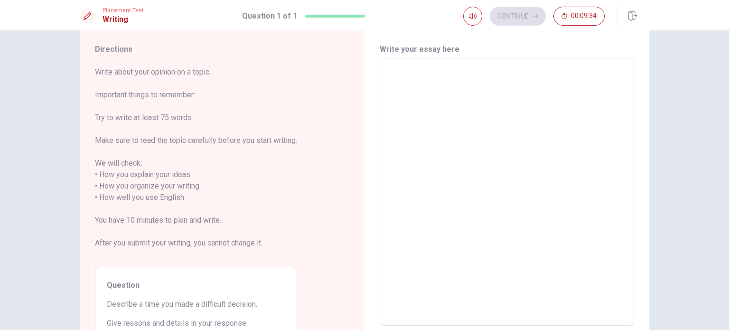
scroll to position [47, 0]
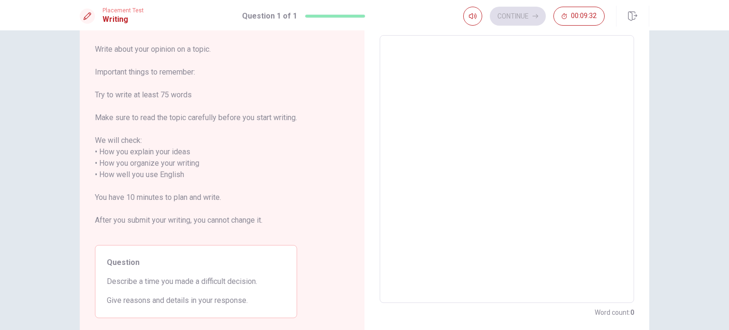
click at [406, 50] on textarea at bounding box center [506, 169] width 241 height 252
type textarea "A"
type textarea "x"
type textarea "A"
type textarea "x"
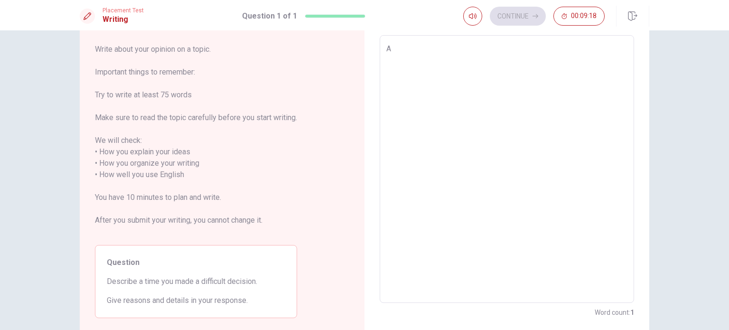
type textarea "A"
type textarea "x"
type textarea "w"
type textarea "x"
type textarea "wa"
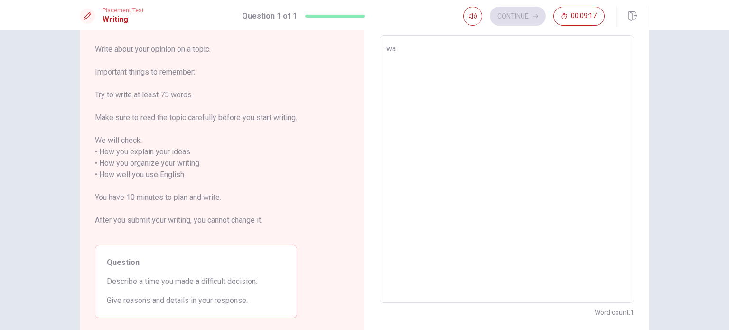
type textarea "x"
type textarea "was"
type textarea "x"
type textarea "was"
type textarea "x"
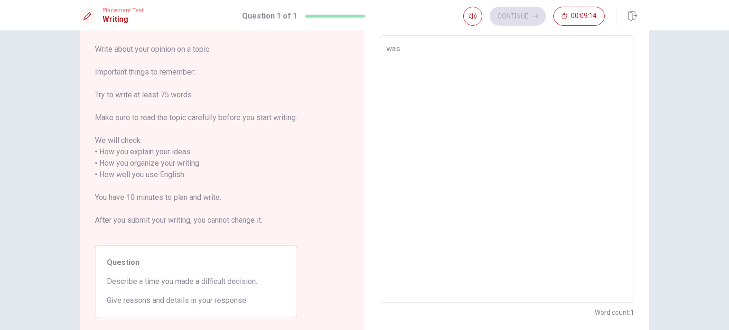
type textarea "was d"
type textarea "x"
type textarea "was di"
type textarea "x"
type textarea "was dif"
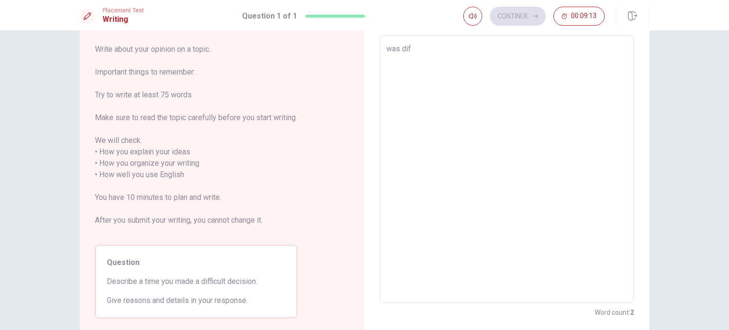
type textarea "x"
type textarea "was diff"
type textarea "x"
type textarea "was diffi"
type textarea "x"
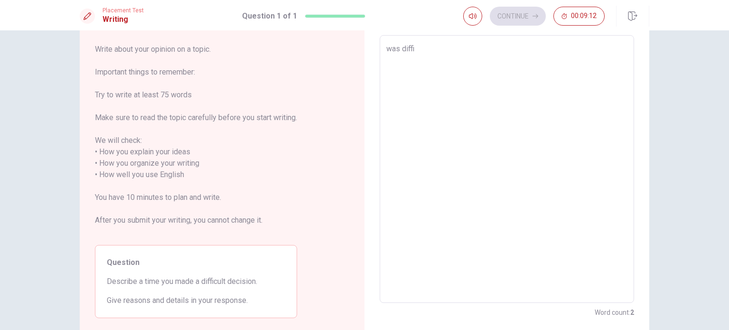
type textarea "was diffic"
type textarea "x"
type textarea "was difficu"
type textarea "x"
type textarea "was difficul"
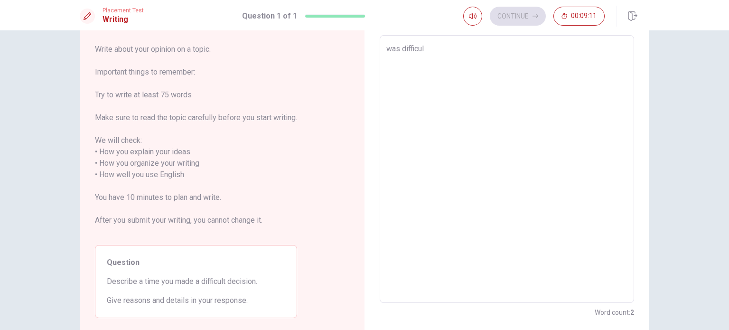
type textarea "x"
type textarea "was difficult"
type textarea "x"
type textarea "was difficult"
type textarea "x"
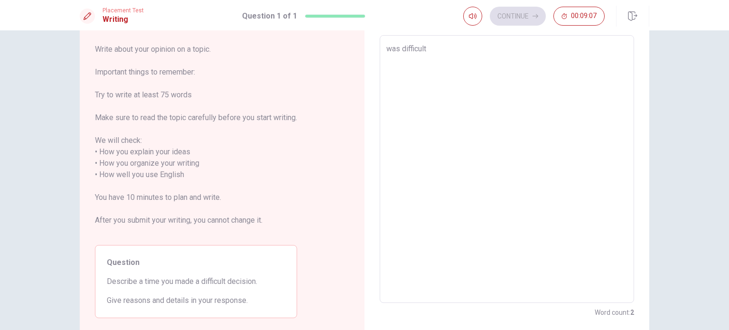
type textarea "was difficult w"
type textarea "x"
type textarea "was difficult wh"
type textarea "x"
type textarea "was difficult whe"
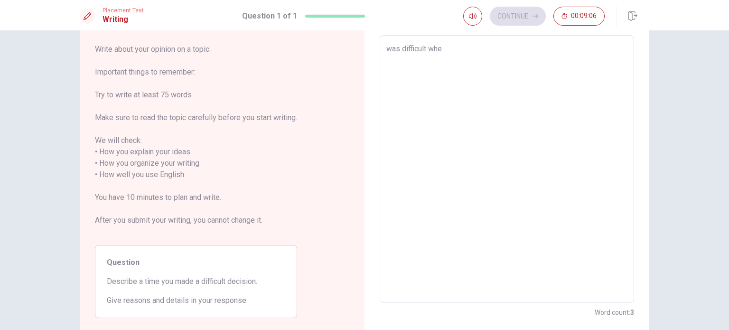
type textarea "x"
type textarea "was difficult when"
type textarea "x"
type textarea "was difficult when"
type textarea "x"
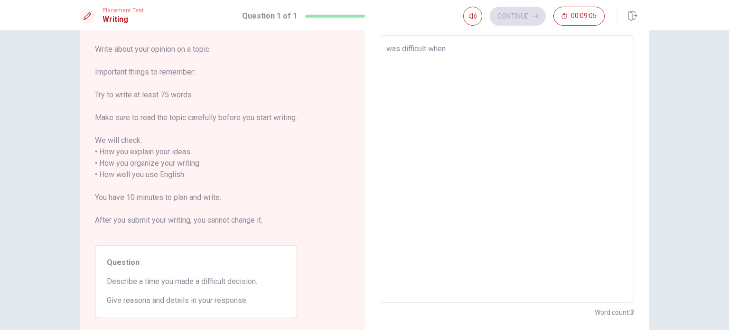
type textarea "was difficult when m"
type textarea "x"
type textarea "was difficult when my"
type textarea "x"
type textarea "was difficult when my"
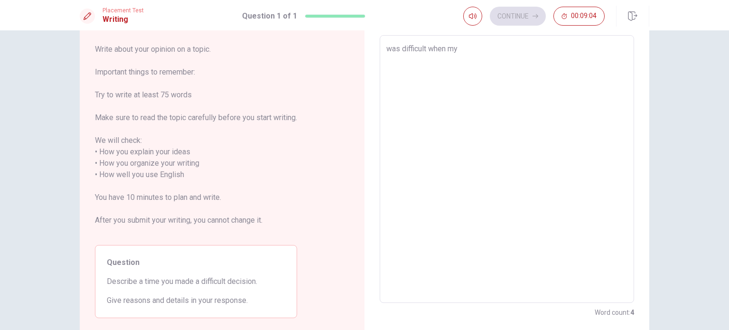
type textarea "x"
type textarea "was difficult when my h"
type textarea "x"
type textarea "was difficult when my hu"
type textarea "x"
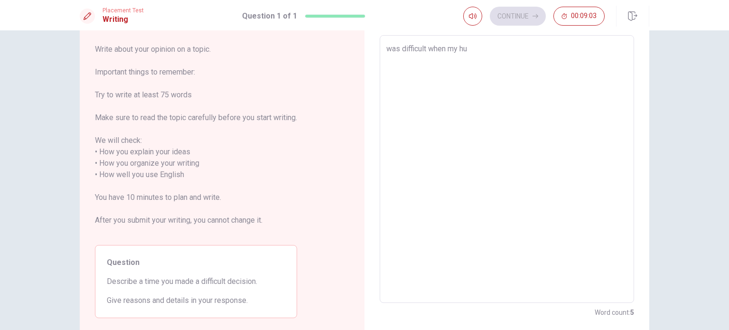
type textarea "was difficult when my hus"
type textarea "x"
type textarea "was difficult when my husb"
type textarea "x"
type textarea "was difficult when my husbu"
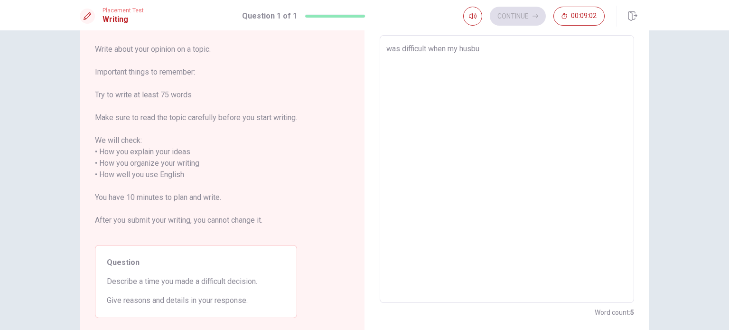
type textarea "x"
type textarea "was difficult when my husbun"
type textarea "x"
type textarea "was difficult when my husbund"
type textarea "x"
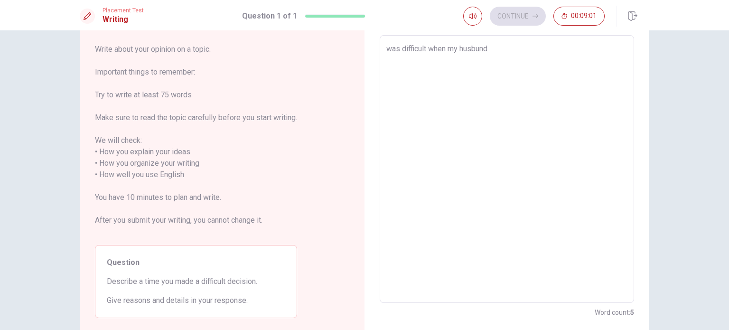
type textarea "was difficult when my husbund"
type textarea "x"
type textarea "was difficult when my husbund a"
type textarea "x"
type textarea "was difficult when my husbund an"
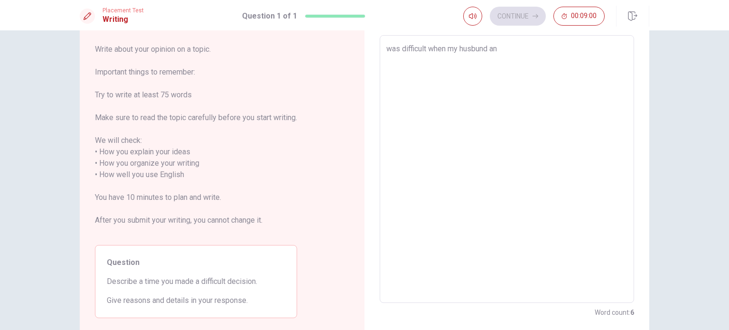
type textarea "x"
type textarea "was difficult when my husbund and"
type textarea "x"
type textarea "was difficult when my husbund and"
type textarea "x"
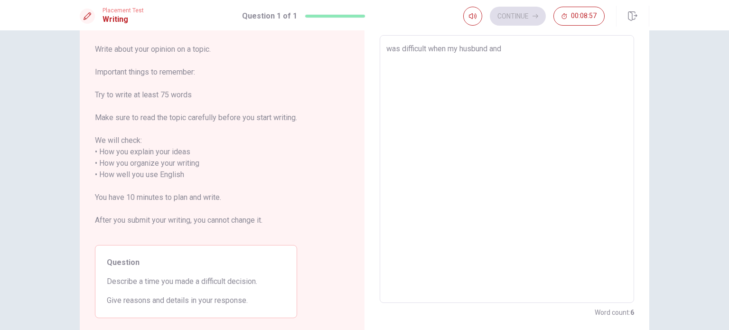
type textarea "was difficult when my husbund and i"
type textarea "x"
type textarea "was difficult when my husbund and i"
type textarea "x"
type textarea "was difficult when my husbund and i d"
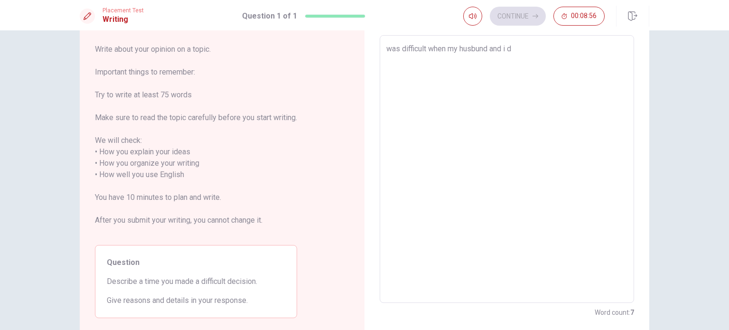
type textarea "x"
type textarea "was difficult when my husbund and i de"
type textarea "x"
type textarea "was difficult when my husbund and i dec"
type textarea "x"
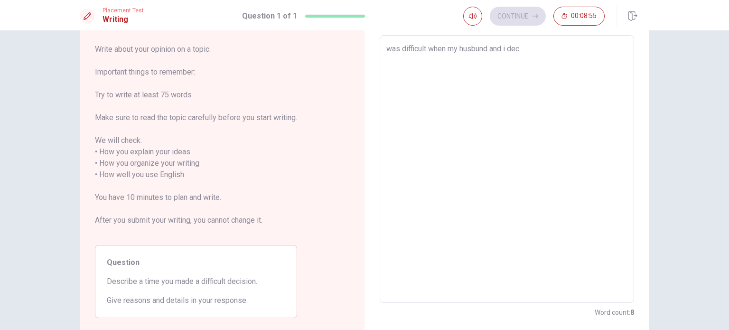
type textarea "was difficult when my husbund and i deci"
type textarea "x"
type textarea "was difficult when my husbund and i decid"
type textarea "x"
type textarea "was difficult when my husbund and i decide"
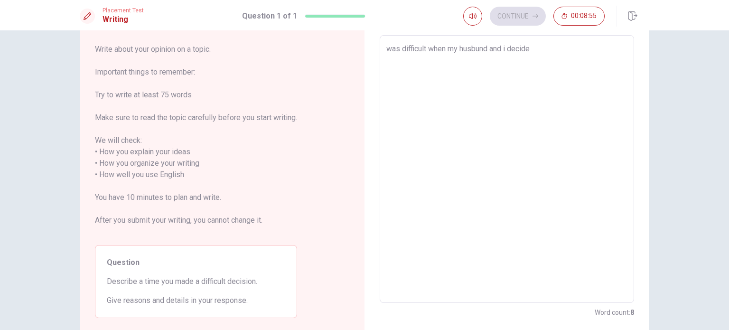
type textarea "x"
type textarea "was difficult when my husbund and i decide"
type textarea "x"
type textarea "was difficult when my husbund and i decide i"
type textarea "x"
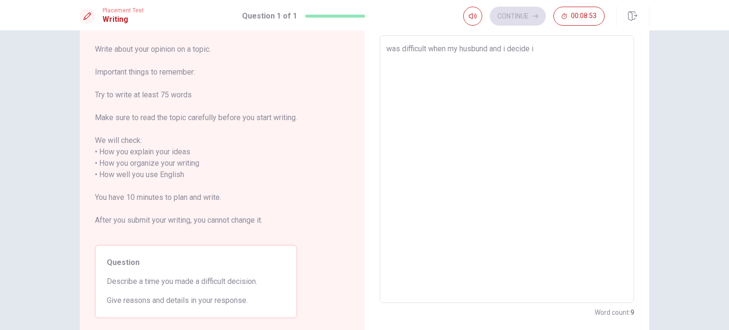
type textarea "was difficult when my husbund and i decide if"
type textarea "x"
type textarea "was difficult when my husbund and i decide if"
type textarea "x"
type textarea "was difficult when my husbund and i decide if w"
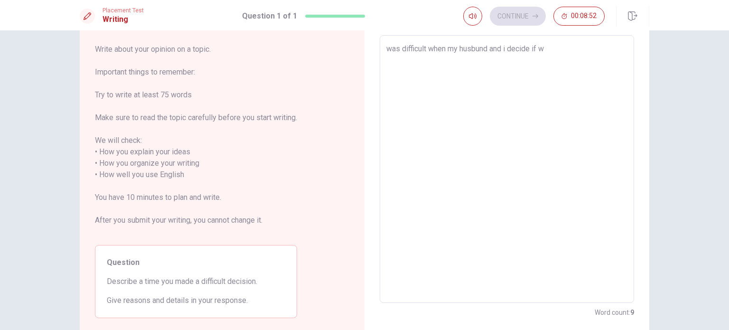
type textarea "x"
type textarea "was difficult when my husbund and i decide if we"
type textarea "x"
type textarea "was difficult when my husbund and i decide if we"
type textarea "x"
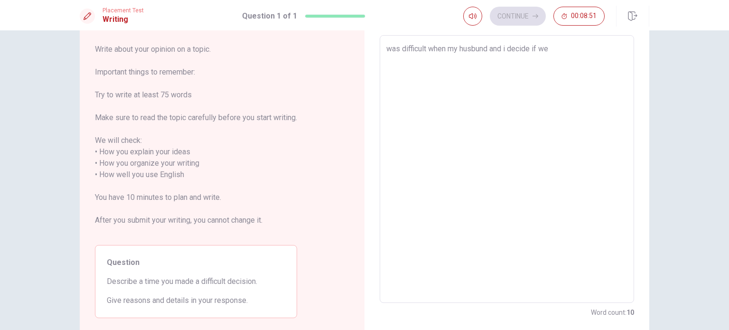
type textarea "was difficult when my husbund and i decide if we h"
type textarea "x"
type textarea "was difficult when my husbund and i decide if we ha"
type textarea "x"
type textarea "was difficult when my husbund and i decide if we hav"
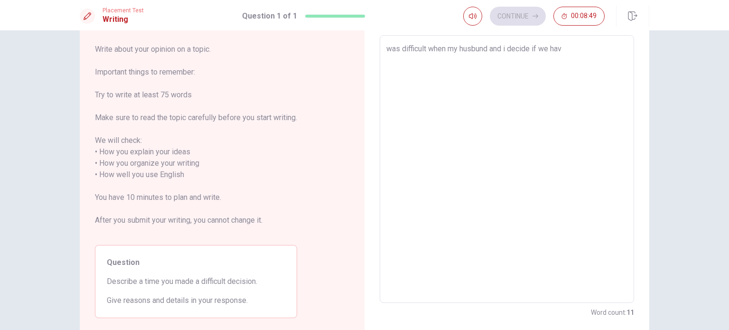
type textarea "x"
type textarea "was difficult when my husbund and i decide if we have"
type textarea "x"
type textarea "was difficult when my husbund and i decide if we have"
type textarea "x"
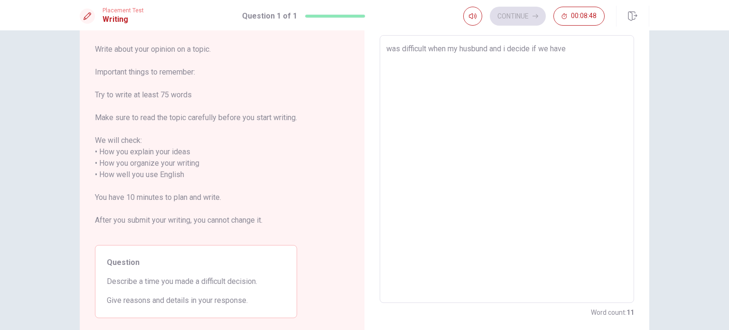
type textarea "was difficult when my husbund and i decide if we have c"
type textarea "x"
type textarea "was difficult when my husbund and i decide if we have ch"
type textarea "x"
type textarea "was difficult when my husbund and i decide if we have chi"
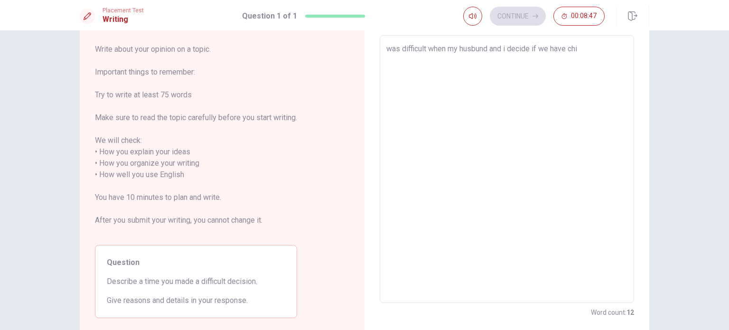
type textarea "x"
type textarea "was difficult when my husbund and i decide if we have chil"
type textarea "x"
type textarea "was difficult when my husbund and i decide if we have child"
type textarea "x"
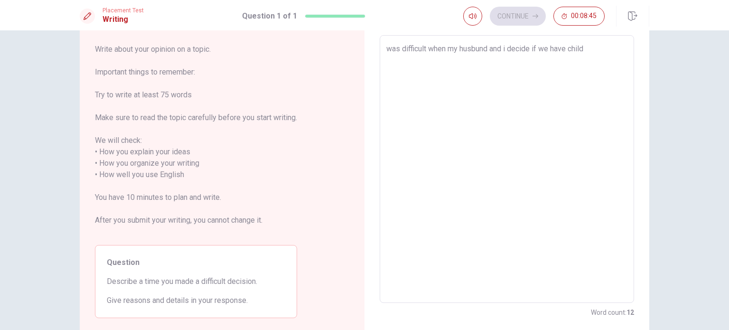
type textarea "was difficult when my husbund and i decide if we have child"
type textarea "x"
type textarea "was difficult when my husbund and i decide if we have child o"
type textarea "x"
type textarea "was difficult when my husbund and i decide if we have child or"
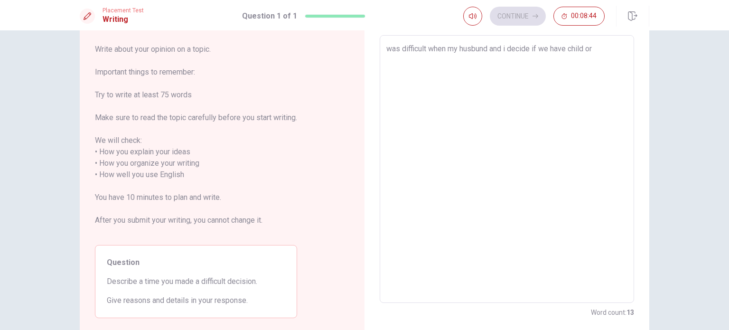
type textarea "x"
type textarea "was difficult when my husbund and i decide if we have child or"
type textarea "x"
type textarea "was difficult when my husbund and i decide if we have child or n"
type textarea "x"
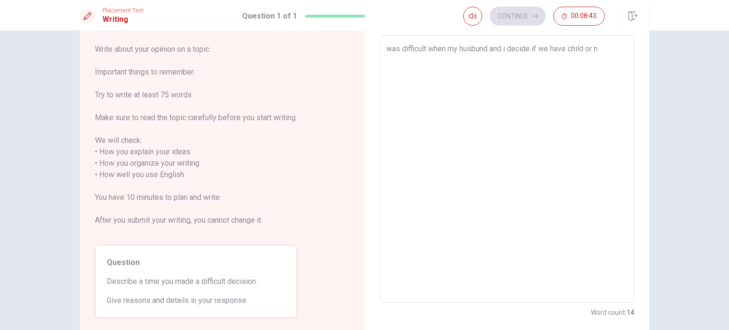
type textarea "was difficult when my husbund and i decide if we have child or no"
type textarea "x"
type textarea "was difficult when my husbund and i decide if we have child or not"
type textarea "x"
type textarea "was difficult when my husbund and i decide if we have child or not,"
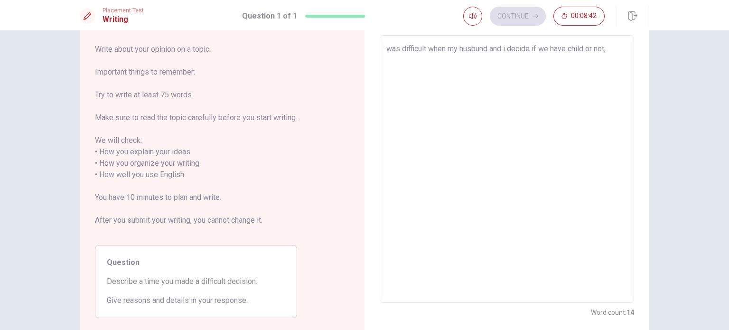
type textarea "x"
type textarea "was difficult when my husbund and i decide if we have child or not,"
type textarea "x"
type textarea "was difficult when my husbund and i decide if we have child or not, b"
type textarea "x"
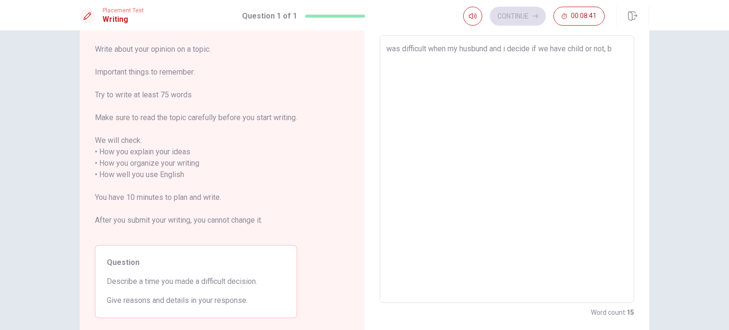
type textarea "was difficult when my husbund and i decide if we have child or not, be"
type textarea "x"
type textarea "was difficult when my husbund and i decide if we have child or not, bec"
type textarea "x"
type textarea "was difficult when my husbund and i decide if we have child or not, beca"
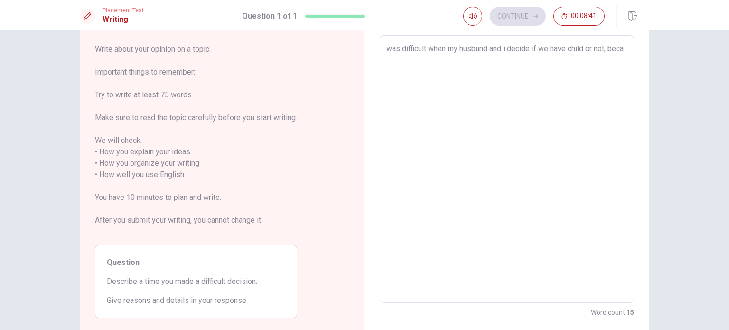
type textarea "x"
type textarea "was difficult when my husbund and i decide if we have child or not, becau"
type textarea "x"
type textarea "was difficult when my husbund and i decide if we have child or not, becaus"
type textarea "x"
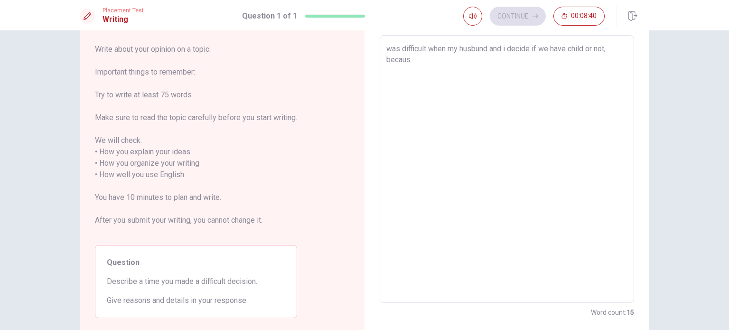
type textarea "was difficult when my husbund and i decide if we have child or not, because"
type textarea "x"
type textarea "was difficult when my husbund and i decide if we have child or not, because"
type textarea "x"
type textarea "was difficult when my husbund and i decide if we have child or not, because w"
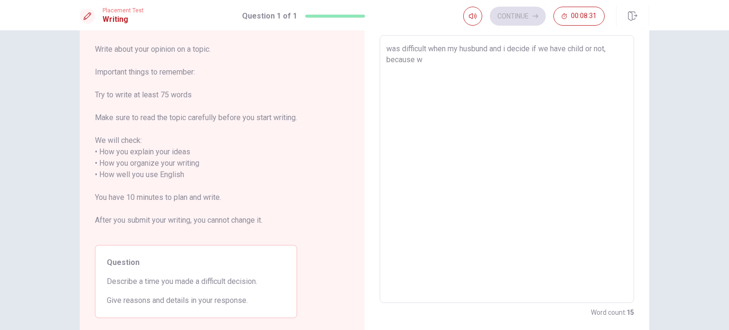
type textarea "x"
type textarea "was difficult when my husbund and i decide if we have child or not, because we"
type textarea "x"
type textarea "was difficult when my husbund and i decide if we have child or not, because w"
type textarea "x"
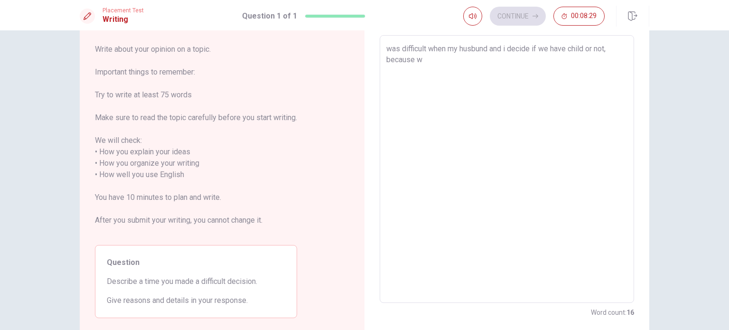
type textarea "was difficult when my husbund and i decide if we have child or not, because"
type textarea "x"
type textarea "was difficult when my husbund and i decide if we have child or not, because i"
type textarea "x"
type textarea "was difficult when my husbund and i decide if we have child or not, because i"
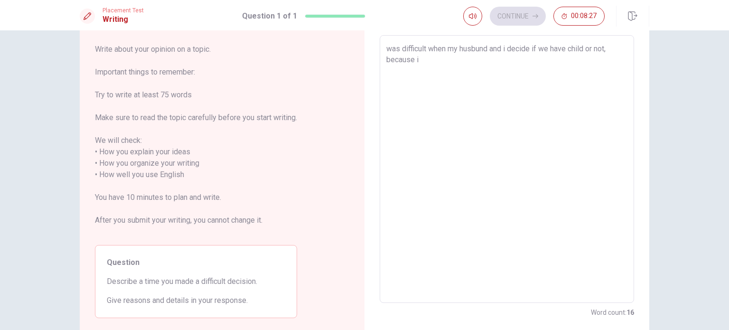
type textarea "x"
type textarea "was difficult when my husbund and i decide if we have child or not, because i d"
type textarea "x"
type textarea "was difficult when my husbund and i decide if we have child or not, because i do"
type textarea "x"
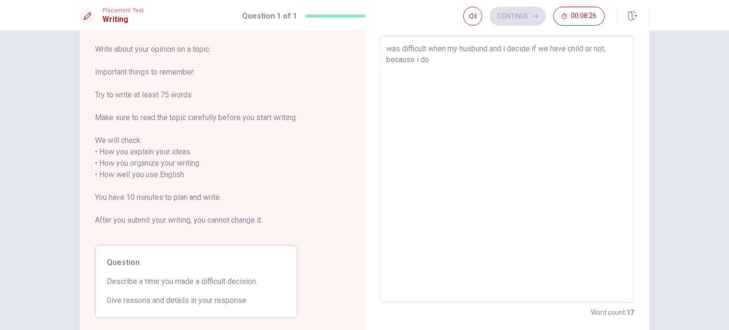
type textarea "was difficult when my husbund and i decide if we have child or not, because i d…"
type textarea "x"
type textarea "was difficult when my husbund and i decide if we have child or not, because i d…"
type textarea "x"
type textarea "was difficult when my husbund and i decide if we have child or not, because i d…"
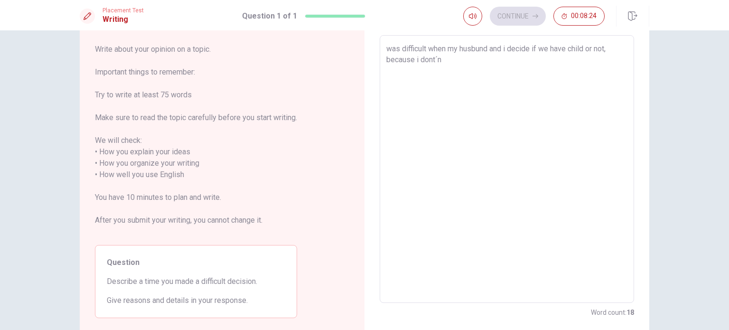
type textarea "x"
type textarea "was difficult when my husbund and i decide if we have child or not, because i d…"
type textarea "x"
type textarea "was difficult when my husbund and i decide if we have child or not, because i d…"
type textarea "x"
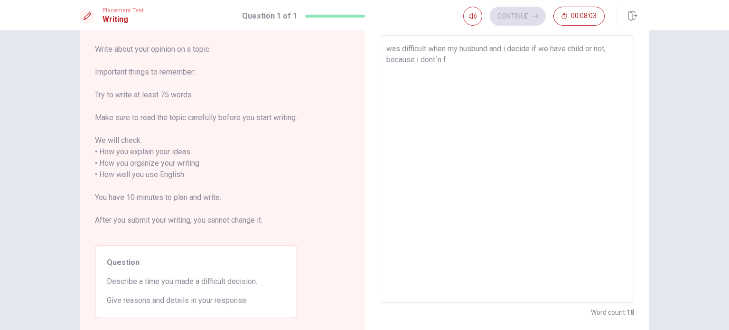
type textarea "was difficult when my husbund and i decide if we have child or not, because i d…"
type textarea "x"
type textarea "was difficult when my husbund and i decide if we have child or not, because i d…"
type textarea "x"
type textarea "was difficult when my husbund and i decide if we have child or not, because i d…"
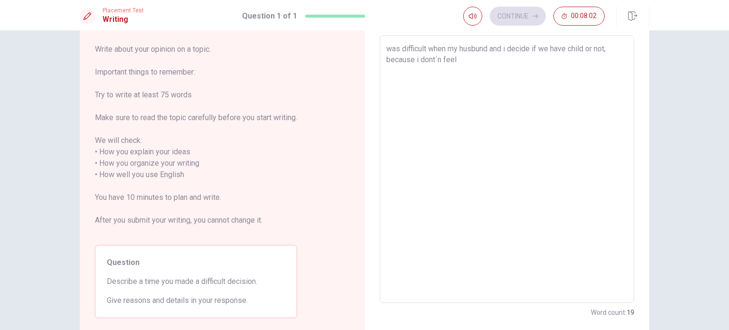
type textarea "x"
type textarea "was difficult when my husbund and i decide if we have child or not, because i d…"
type textarea "x"
type textarea "was difficult when my husbund and i decide if we have child or not, because i d…"
type textarea "x"
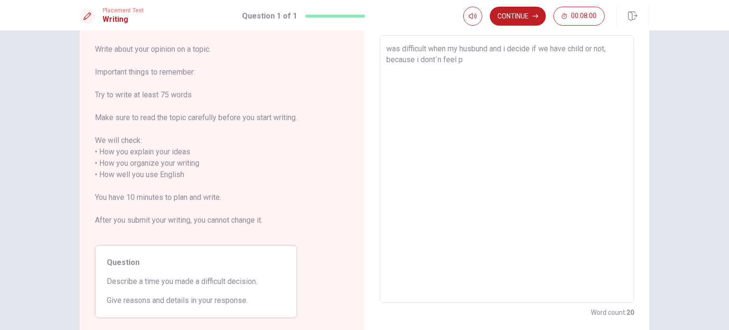
type textarea "was difficult when my husbund and i decide if we have child or not, because i d…"
type textarea "x"
click at [548, 60] on textarea "was difficult when my husbund and i decide if we have child or not, because i d…" at bounding box center [506, 169] width 241 height 252
click at [550, 58] on textarea "was difficult when my husbund and i decide if we have child or not, because i d…" at bounding box center [506, 169] width 241 height 252
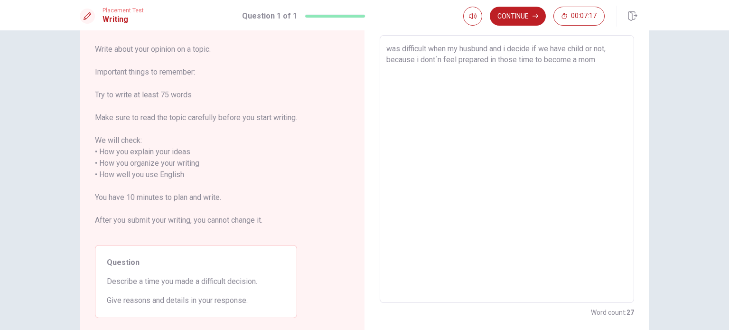
click at [599, 60] on textarea "was difficult when my husbund and i decide if we have child or not, because i d…" at bounding box center [506, 169] width 241 height 252
click at [391, 70] on textarea "was difficult when my husbund and i decide if we have child or not, because i d…" at bounding box center [506, 169] width 241 height 252
click at [426, 59] on textarea "was difficult when my husbund and i decide if we have child or not, because i d…" at bounding box center [506, 169] width 241 height 252
click at [455, 72] on textarea "was difficult when my husbund and i decide if we have child or not, because i d…" at bounding box center [506, 169] width 241 height 252
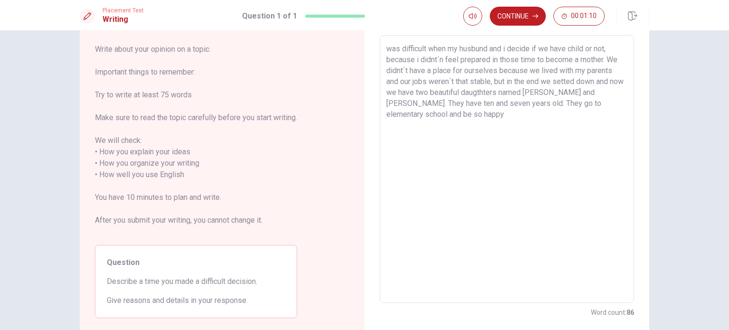
click at [428, 113] on textarea "was difficult when my husbund and i decide if we have child or not, because i d…" at bounding box center [506, 169] width 241 height 252
click at [429, 113] on textarea "was difficult when my husbund and i decide if we have child or not, because i d…" at bounding box center [506, 169] width 241 height 252
click at [482, 115] on textarea "was difficult when my husbund and i decide if we have child or not, because i d…" at bounding box center [506, 169] width 241 height 252
click at [622, 126] on textarea "was difficult when my husbund and i decide if we have child or not, because i d…" at bounding box center [506, 169] width 241 height 252
click at [471, 111] on textarea "was difficult when my husbund and i decide if we have child or not, because i d…" at bounding box center [506, 169] width 241 height 252
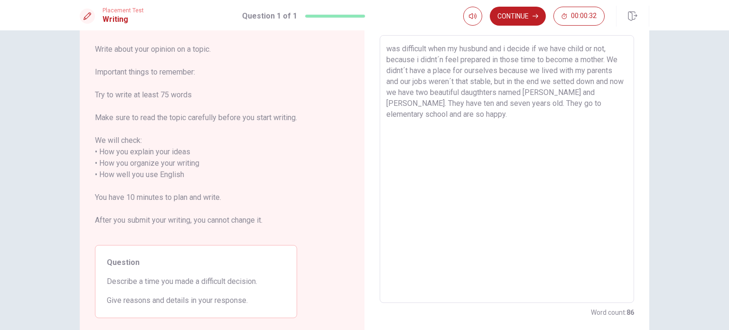
drag, startPoint x: 471, startPoint y: 111, endPoint x: 370, endPoint y: 40, distance: 123.6
click at [370, 40] on div "Write your essay here was difficult when my husbund and i decide if we have chi…" at bounding box center [506, 169] width 285 height 335
click at [492, 121] on textarea "was difficult when my husbund and i decide if we have child or not, because i d…" at bounding box center [506, 169] width 241 height 252
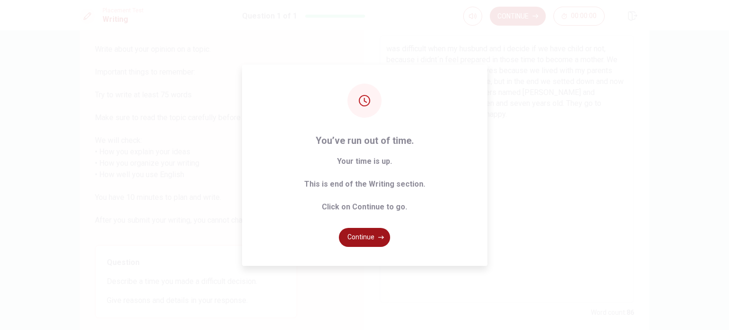
click at [370, 239] on button "Continue" at bounding box center [364, 237] width 51 height 19
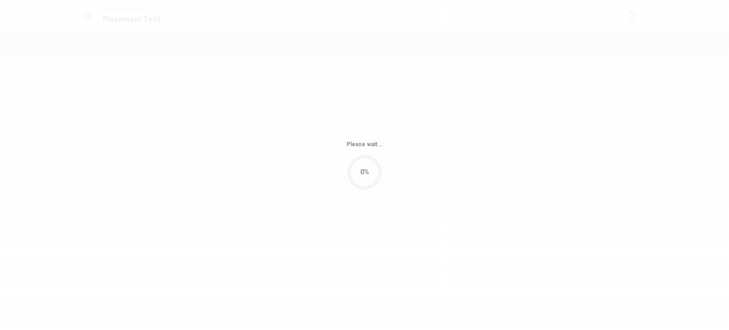
scroll to position [0, 0]
click at [370, 239] on div "Please wait... 100%" at bounding box center [364, 165] width 729 height 330
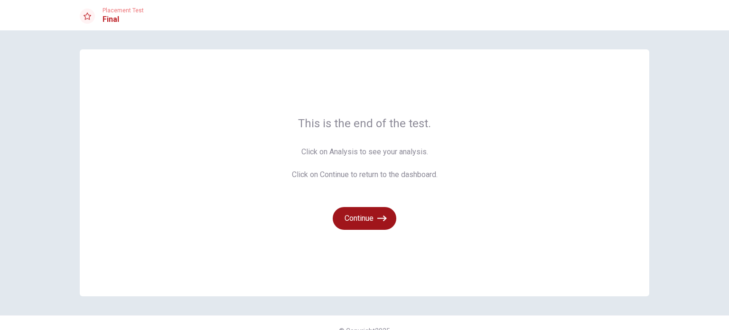
click at [358, 214] on button "Continue" at bounding box center [365, 218] width 64 height 23
